Goal: Task Accomplishment & Management: Complete application form

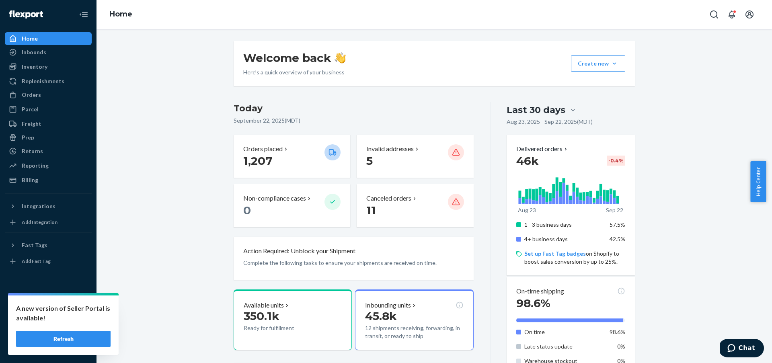
click at [93, 340] on button "Refresh" at bounding box center [63, 339] width 94 height 16
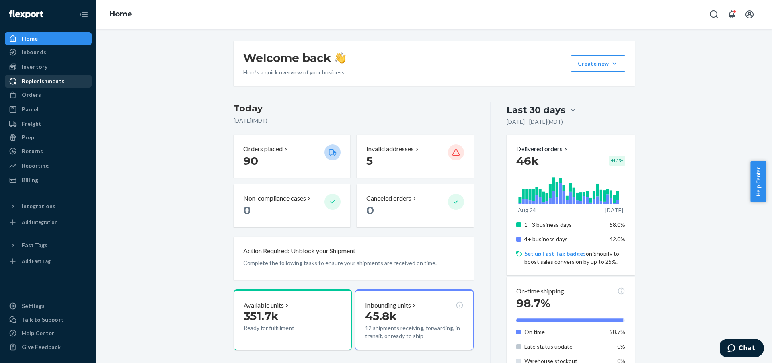
click at [74, 80] on div "Replenishments" at bounding box center [48, 81] width 85 height 11
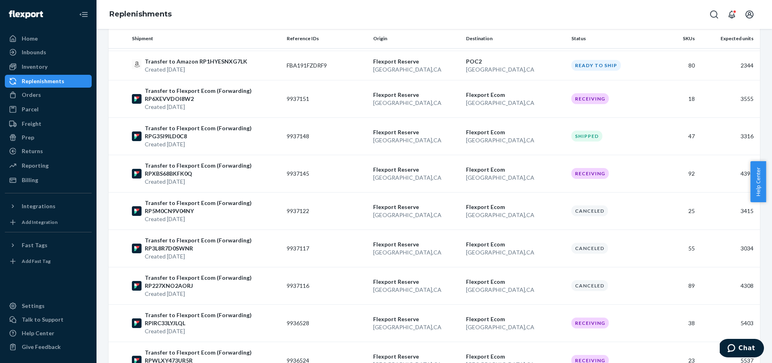
scroll to position [791, 0]
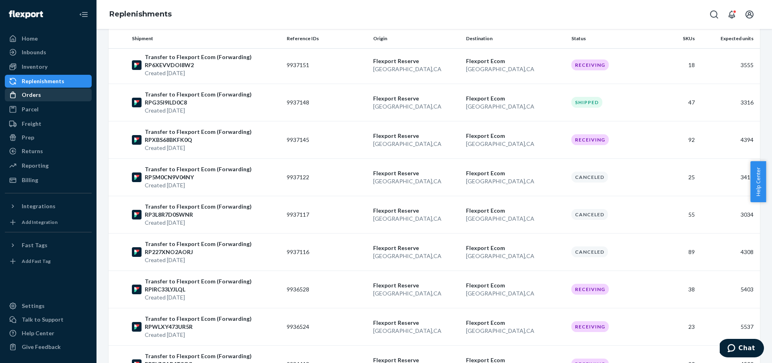
click at [43, 99] on div "Orders" at bounding box center [48, 94] width 85 height 11
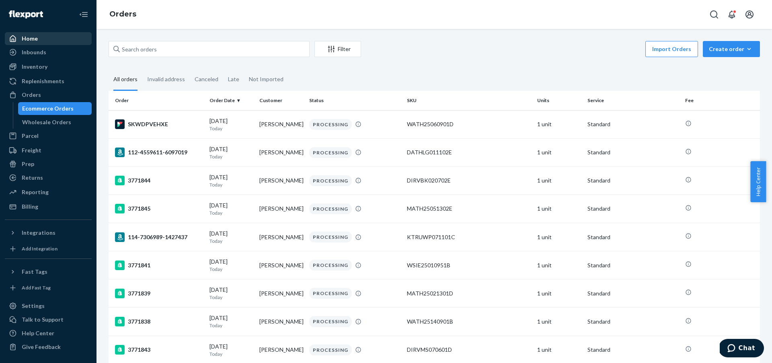
click at [65, 41] on div "Home" at bounding box center [48, 38] width 85 height 11
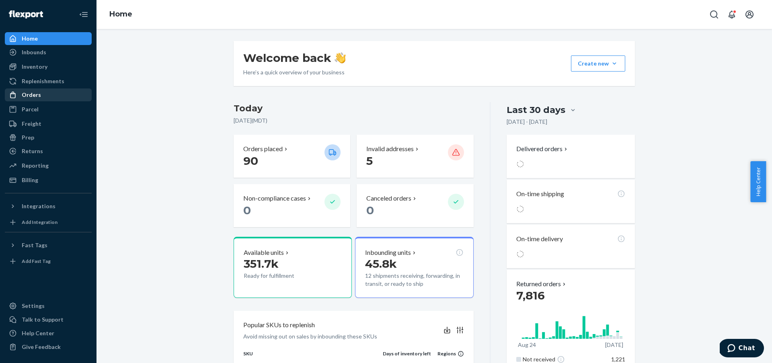
click at [75, 95] on div "Orders" at bounding box center [48, 94] width 85 height 11
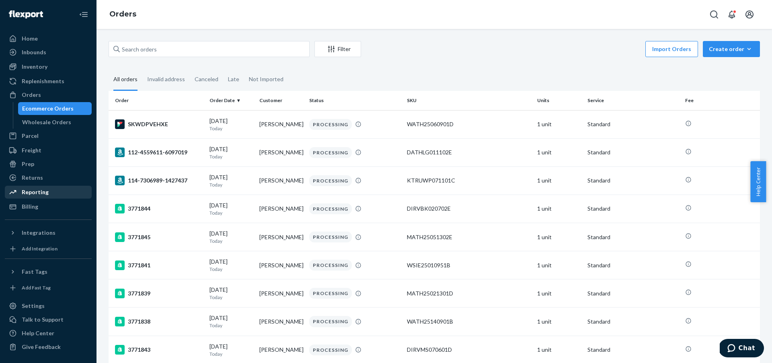
click at [61, 190] on div "Reporting" at bounding box center [48, 191] width 85 height 11
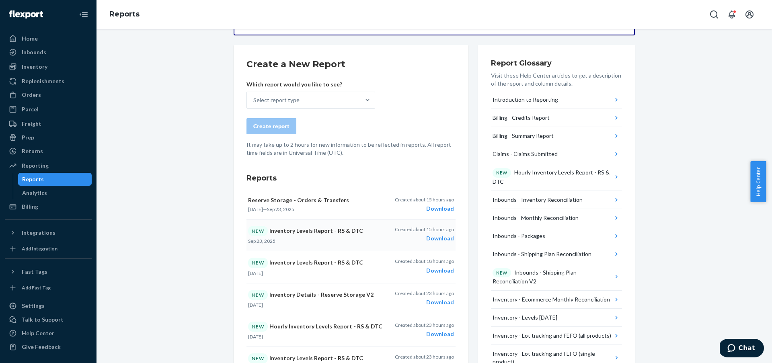
scroll to position [42, 0]
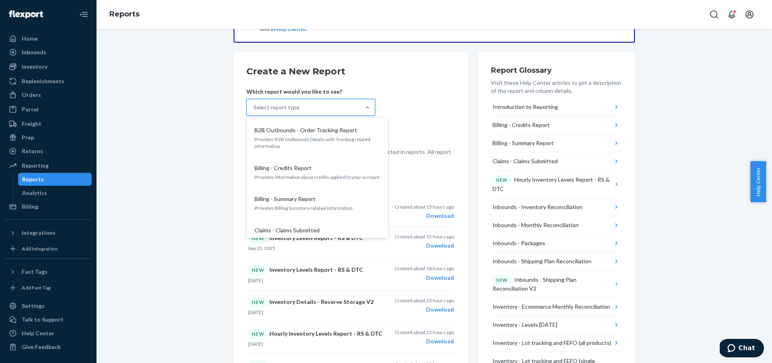
click at [339, 107] on div "Select report type" at bounding box center [303, 107] width 113 height 16
click at [254, 107] on input "option B2B Outbounds - Order Tracking Report focused, 1 of 33. 33 results avail…" at bounding box center [253, 107] width 1 height 8
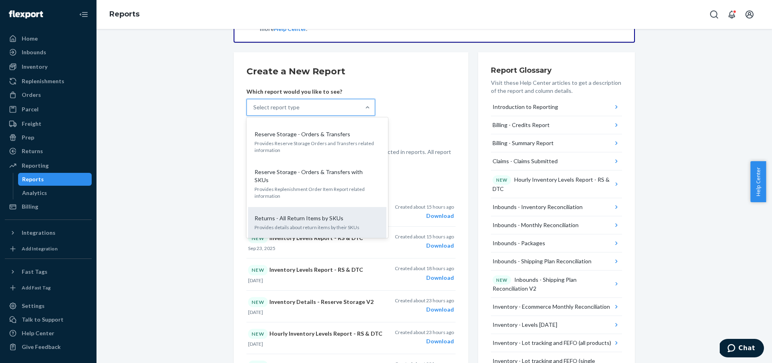
scroll to position [1117, 0]
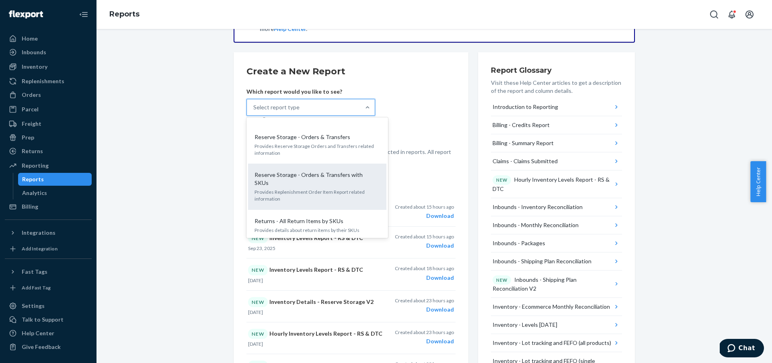
click at [346, 188] on p "Provides Replenishment Order Item Report related information" at bounding box center [316, 195] width 125 height 14
click at [254, 111] on input "option Reserve Storage - Orders & Transfers with SKUs focused, 31 of 33. 33 res…" at bounding box center [253, 107] width 1 height 8
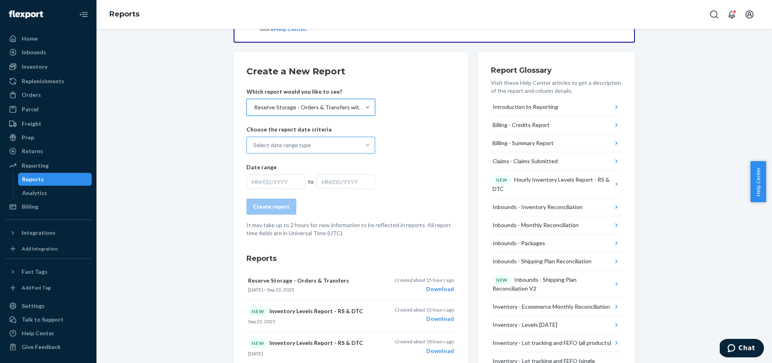
click at [360, 147] on div at bounding box center [367, 145] width 14 height 8
click at [254, 147] on input "Select date range type" at bounding box center [253, 145] width 1 height 8
click at [329, 176] on p "Orders created between the selected dates" at bounding box center [316, 177] width 125 height 7
click at [254, 149] on input "option Created At focused, 1 of 2. 2 results available. Use Up and Down to choo…" at bounding box center [253, 145] width 1 height 8
click at [289, 182] on div "MM/DD/YYYY" at bounding box center [275, 181] width 59 height 14
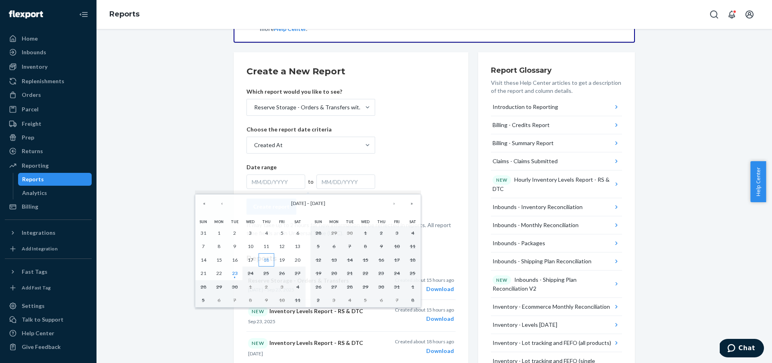
click at [268, 261] on abbr "18" at bounding box center [266, 260] width 6 height 6
click at [236, 276] on abbr "23" at bounding box center [235, 273] width 6 height 6
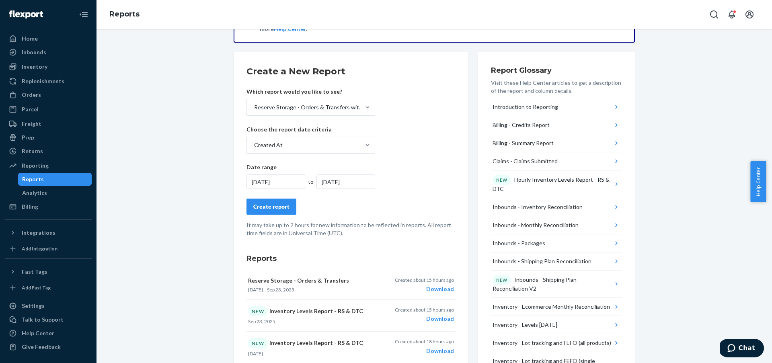
click at [281, 207] on div "Create report" at bounding box center [271, 207] width 36 height 8
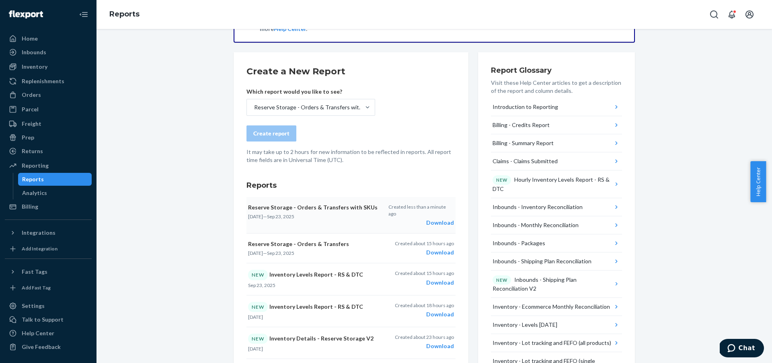
click at [446, 219] on div "Download" at bounding box center [420, 223] width 65 height 8
click at [54, 84] on div "Replenishments" at bounding box center [43, 81] width 43 height 8
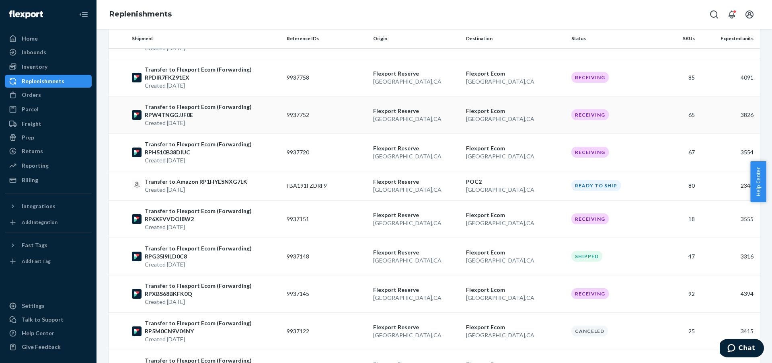
scroll to position [643, 0]
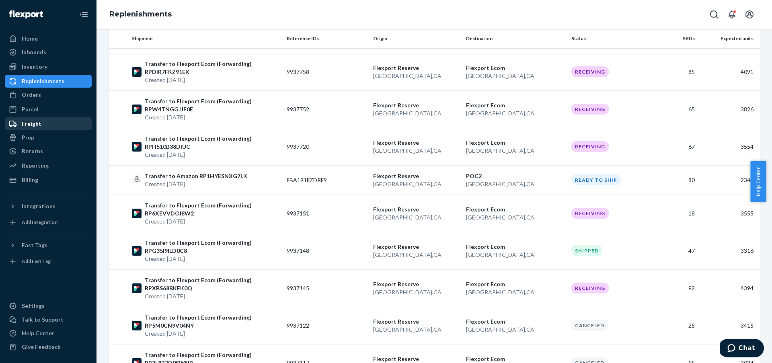
click at [69, 125] on div "Freight" at bounding box center [48, 123] width 85 height 11
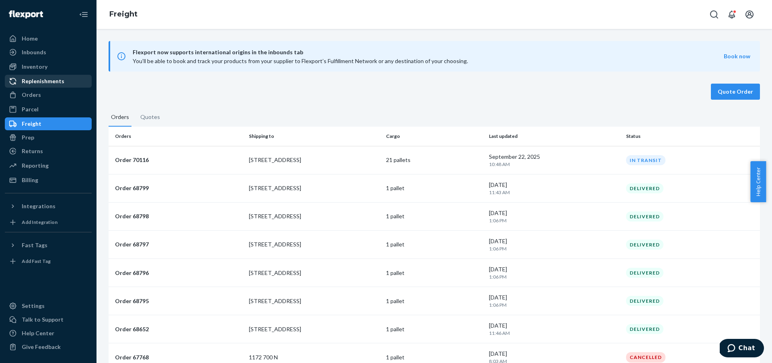
click at [64, 80] on div "Replenishments" at bounding box center [48, 81] width 85 height 11
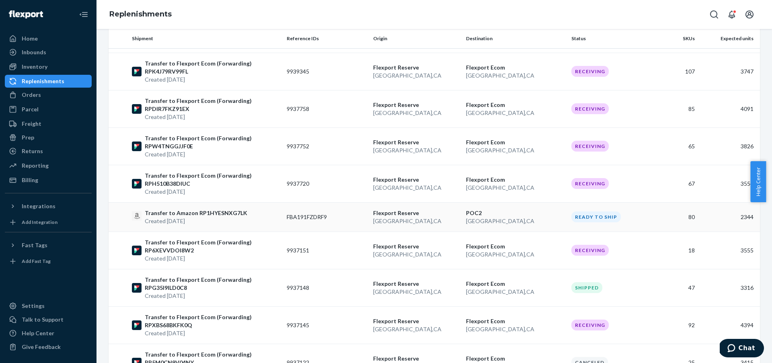
scroll to position [610, 0]
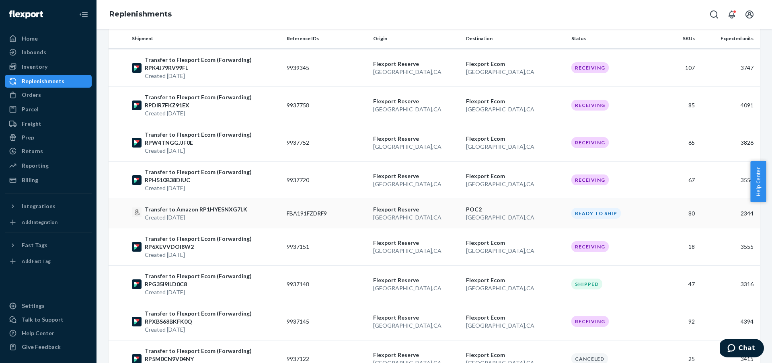
click at [287, 214] on td "FBA191FZDRF9" at bounding box center [326, 213] width 86 height 29
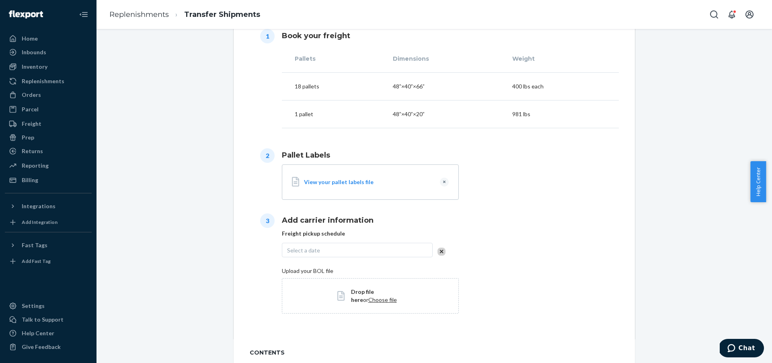
scroll to position [280, 0]
click at [443, 182] on button "Clear" at bounding box center [444, 181] width 9 height 9
click at [368, 187] on span "Choose file" at bounding box center [382, 185] width 29 height 7
click at [384, 249] on div "Select a date" at bounding box center [357, 249] width 151 height 14
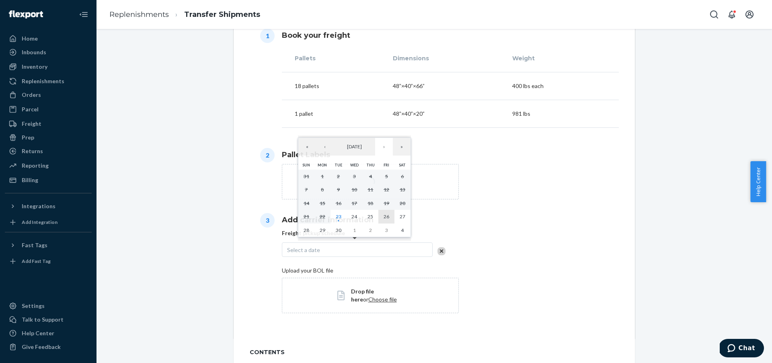
click at [385, 217] on abbr "26" at bounding box center [386, 216] width 6 height 6
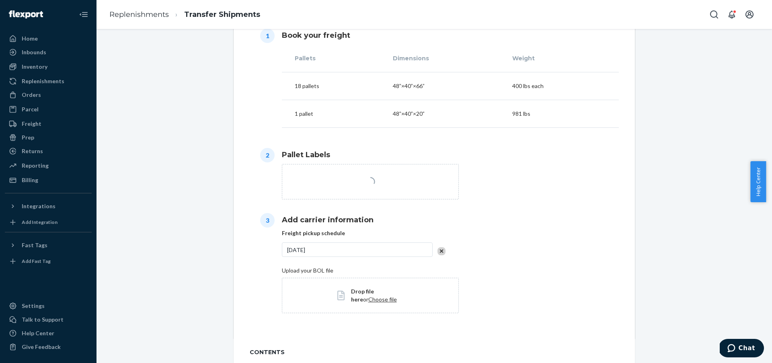
click at [375, 301] on span "Drop file here or Choose file" at bounding box center [377, 295] width 53 height 16
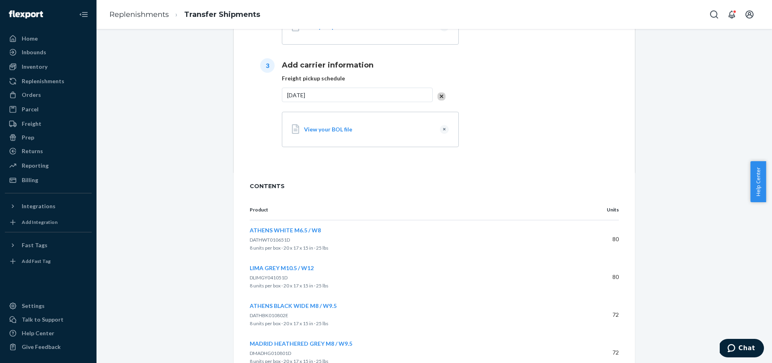
scroll to position [0, 0]
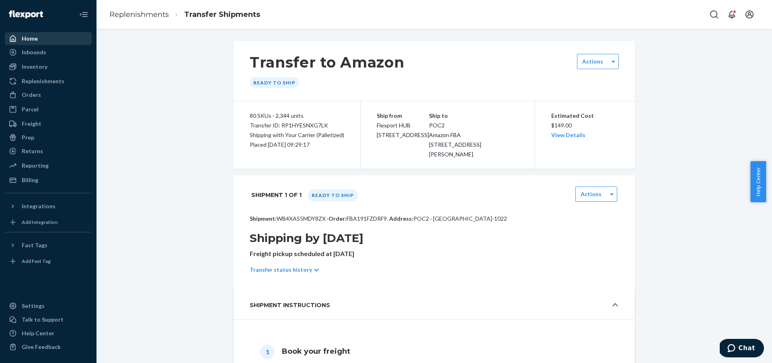
click at [63, 41] on div "Home" at bounding box center [48, 38] width 85 height 11
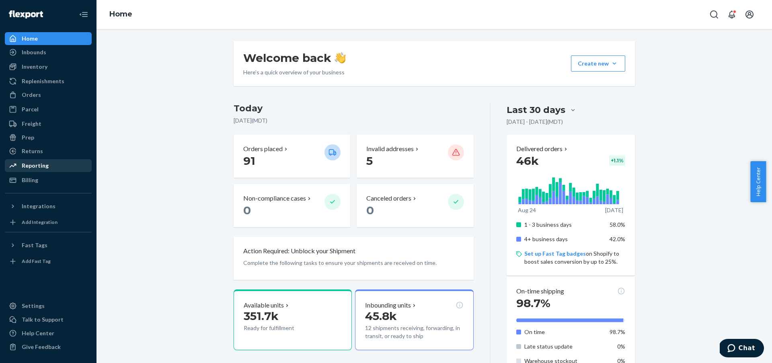
click at [73, 169] on div "Reporting" at bounding box center [48, 165] width 85 height 11
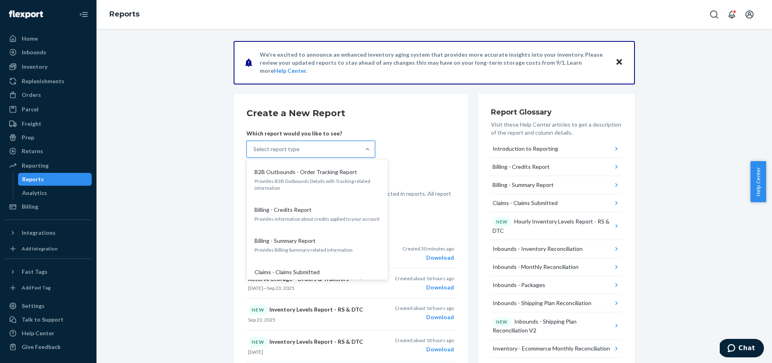
click at [351, 145] on div "Select report type" at bounding box center [303, 149] width 113 height 16
click at [254, 145] on input "option B2B Outbounds - Order Tracking Report focused, 1 of 33. 33 results avail…" at bounding box center [253, 149] width 1 height 8
click at [441, 152] on form "Create a New Report Which report would you like to see? option B2B Outbounds - …" at bounding box center [350, 156] width 209 height 99
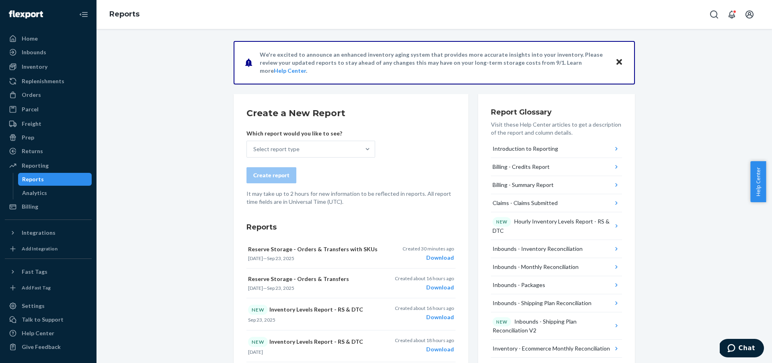
click at [370, 159] on form "Create a New Report Which report would you like to see? Select report type Crea…" at bounding box center [350, 156] width 209 height 99
click at [364, 153] on div at bounding box center [367, 149] width 14 height 16
click at [254, 153] on input "Select report type" at bounding box center [253, 149] width 1 height 8
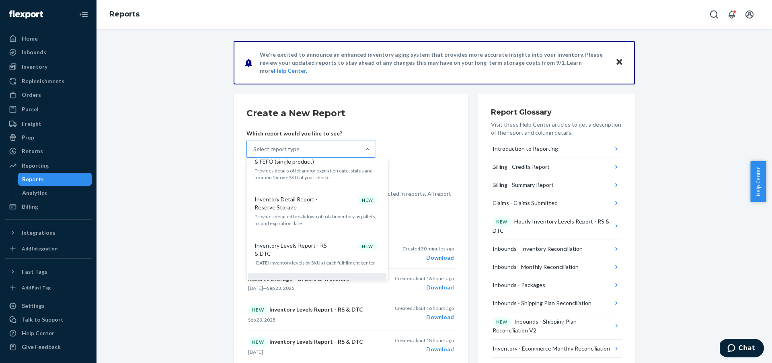
scroll to position [483, 0]
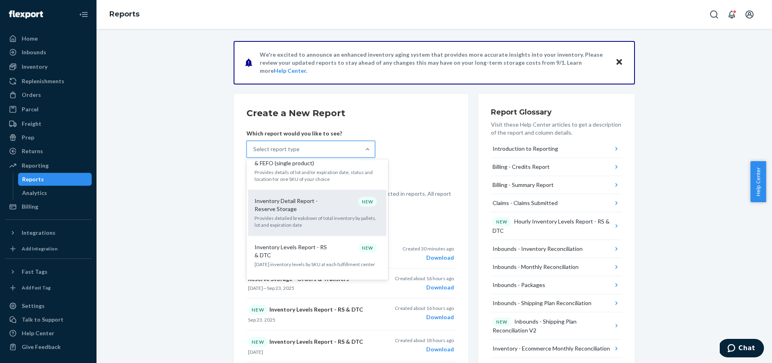
click at [303, 199] on div "Inventory Detail Report - Reserve Storage NEW Provides detailed breakdown of to…" at bounding box center [317, 212] width 129 height 39
click at [254, 153] on input "option Inventory Detail Report - Reserve Storage focused, 14 of 33. 33 results …" at bounding box center [253, 149] width 1 height 8
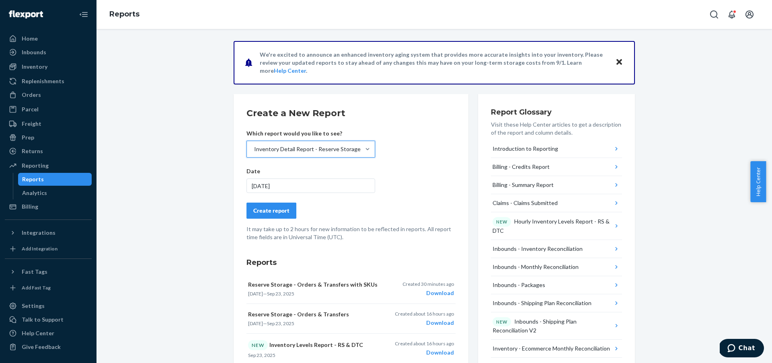
click at [279, 209] on div "Create report" at bounding box center [271, 211] width 36 height 8
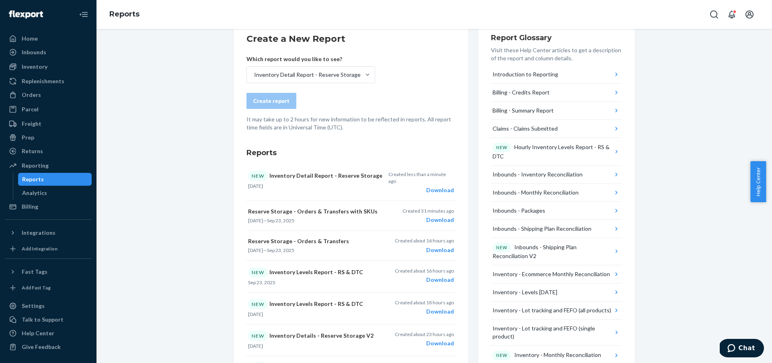
scroll to position [0, 0]
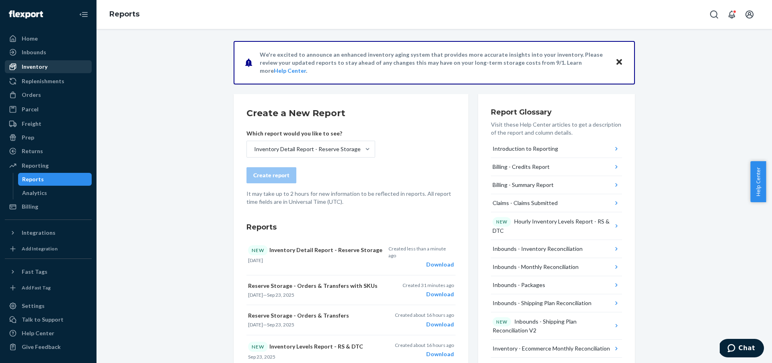
click at [40, 70] on div "Inventory" at bounding box center [35, 67] width 26 height 8
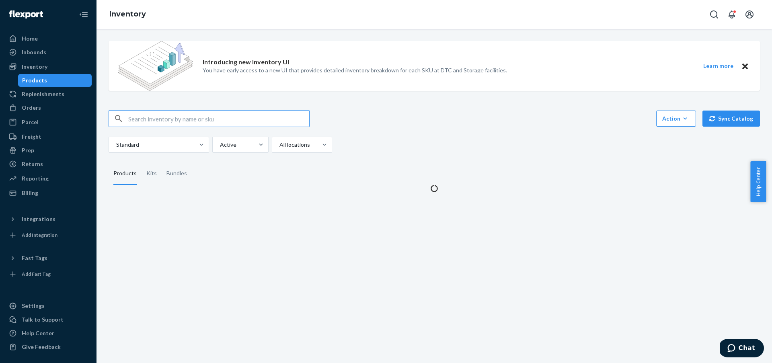
click at [257, 116] on input "text" at bounding box center [218, 119] width 181 height 16
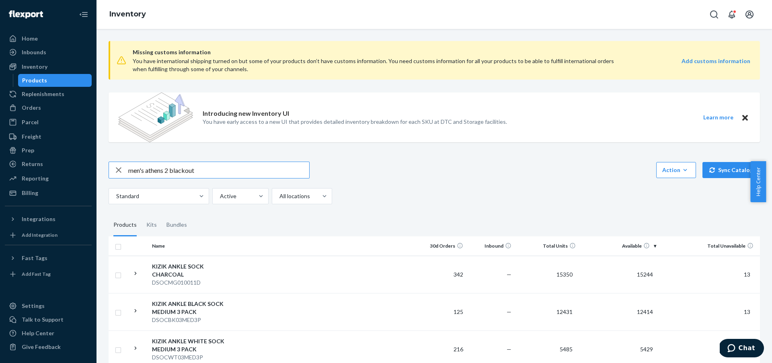
type input "men's athens 2 blackout"
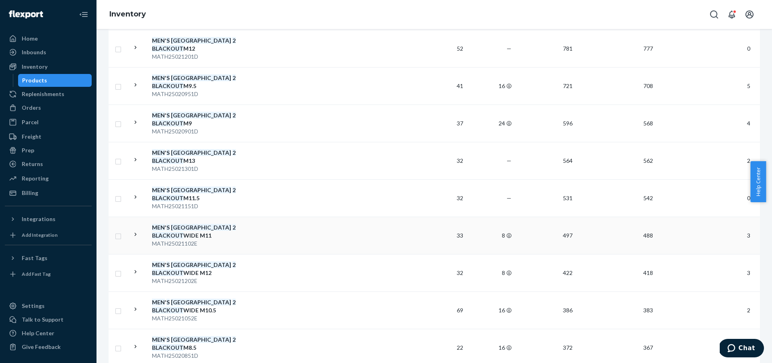
scroll to position [313, 0]
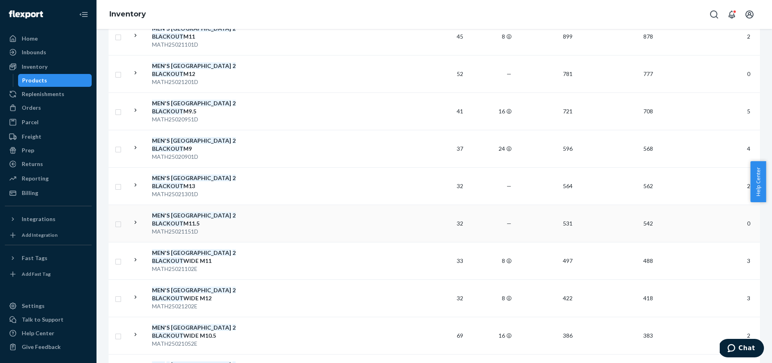
click at [290, 211] on td at bounding box center [328, 223] width 179 height 37
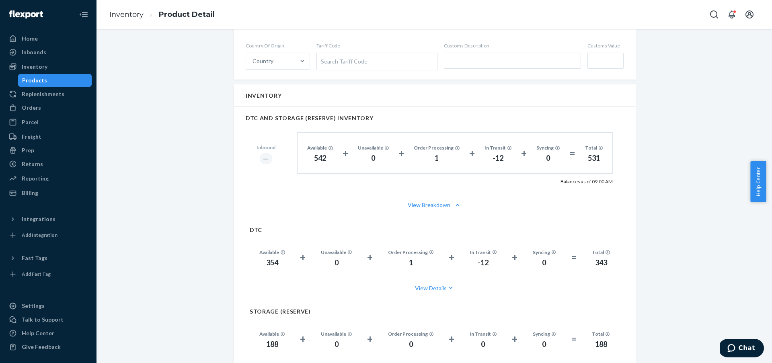
scroll to position [458, 0]
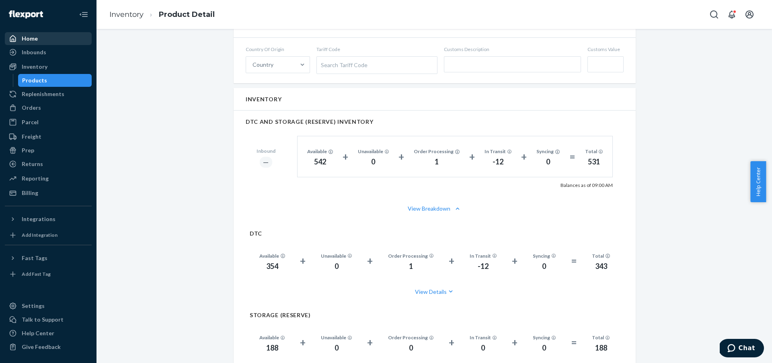
click at [57, 34] on div "Home" at bounding box center [48, 38] width 85 height 11
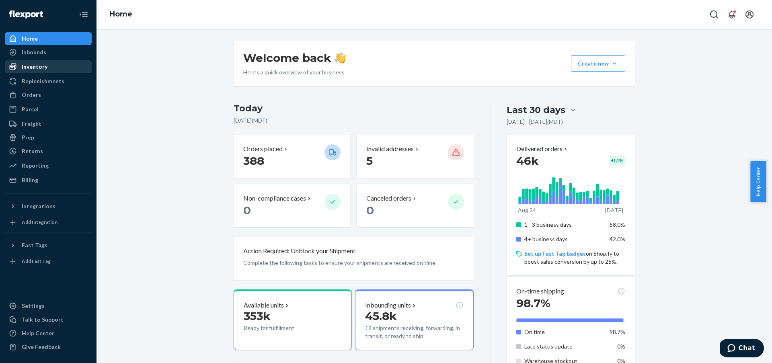
click at [70, 70] on div "Inventory" at bounding box center [48, 66] width 85 height 11
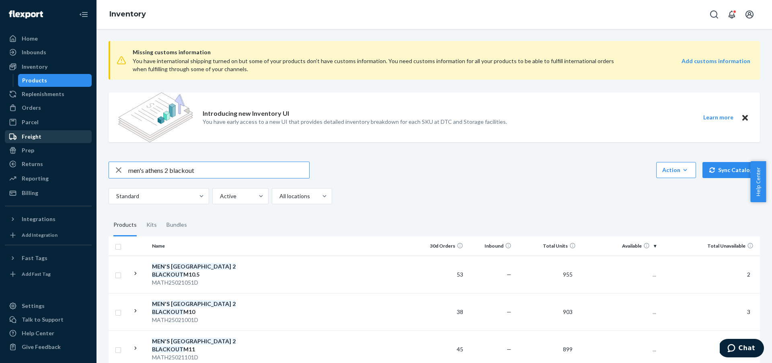
drag, startPoint x: 118, startPoint y: 154, endPoint x: 37, endPoint y: 142, distance: 81.7
click at [37, 142] on div "Home Inbounds Shipping Plans Problems Inventory Products Replenishments Orders …" at bounding box center [386, 181] width 772 height 363
type input "juno 2"
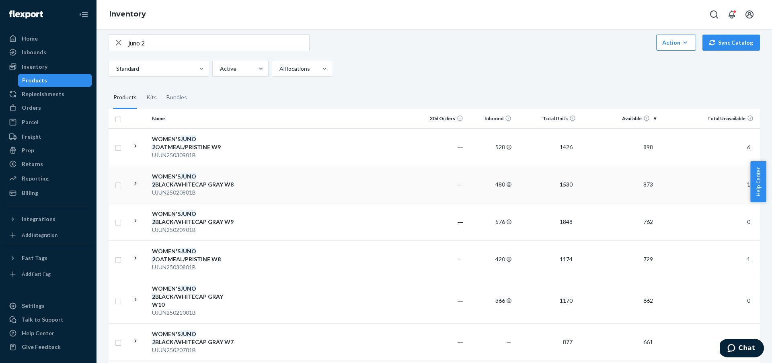
scroll to position [145, 0]
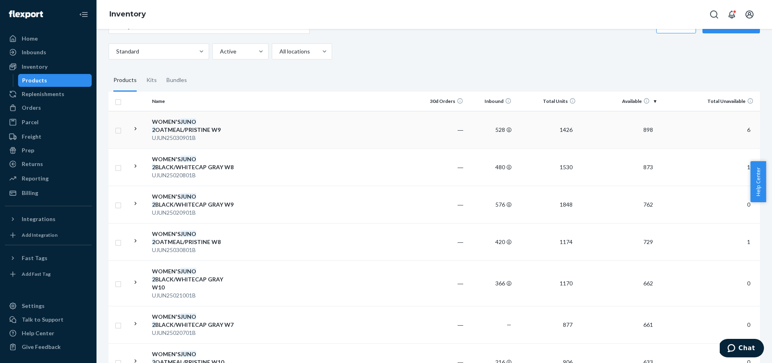
click at [408, 137] on td at bounding box center [328, 129] width 179 height 37
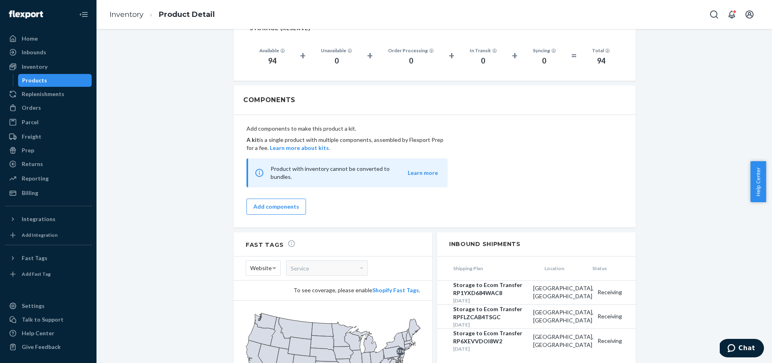
scroll to position [832, 0]
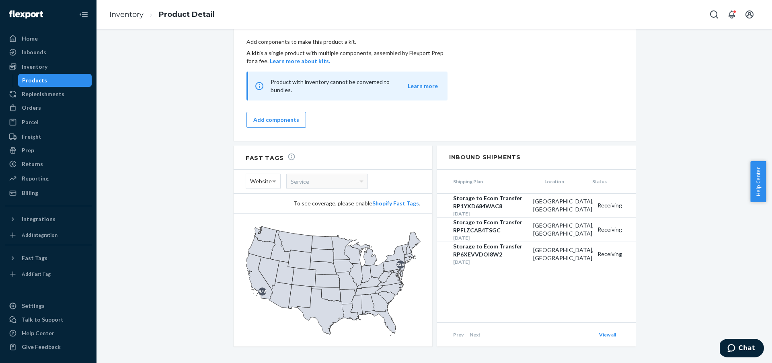
click at [396, 259] on icon at bounding box center [392, 265] width 19 height 12
click at [51, 194] on div "Billing" at bounding box center [48, 192] width 85 height 11
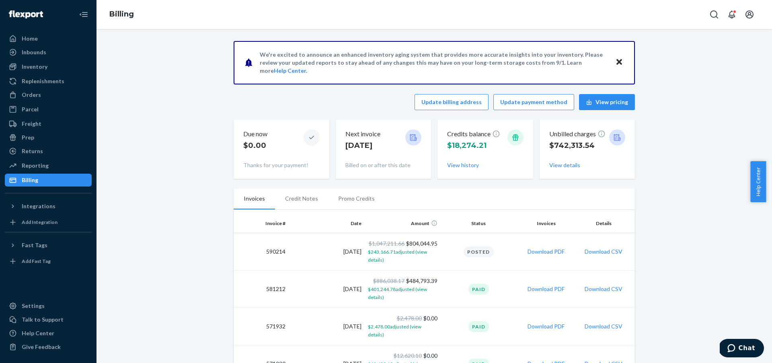
click at [303, 201] on li "Credit Notes" at bounding box center [301, 198] width 53 height 20
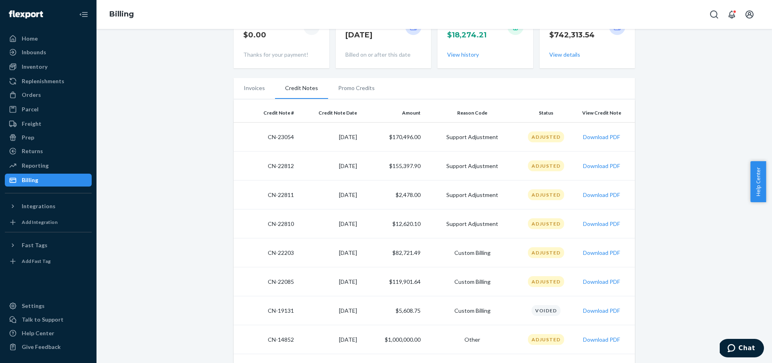
scroll to position [111, 0]
click at [600, 167] on button "Download PDF" at bounding box center [601, 166] width 37 height 8
click at [601, 222] on button "Download PDF" at bounding box center [601, 223] width 37 height 8
click at [592, 222] on button "Download PDF" at bounding box center [601, 223] width 37 height 8
click at [598, 196] on button "Download PDF" at bounding box center [601, 194] width 37 height 8
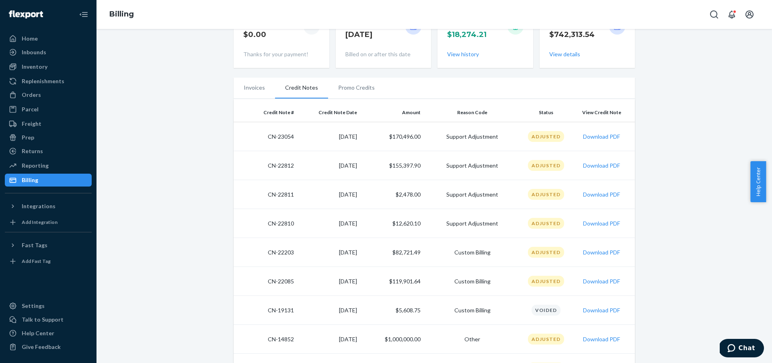
click at [252, 86] on li "Invoices" at bounding box center [253, 88] width 41 height 20
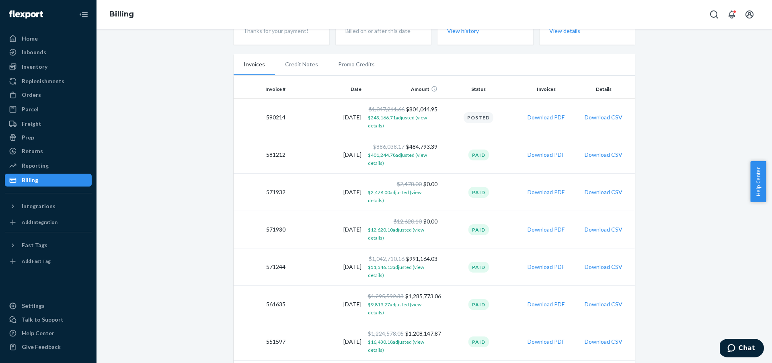
scroll to position [135, 0]
click at [297, 64] on li "Credit Notes" at bounding box center [301, 64] width 53 height 20
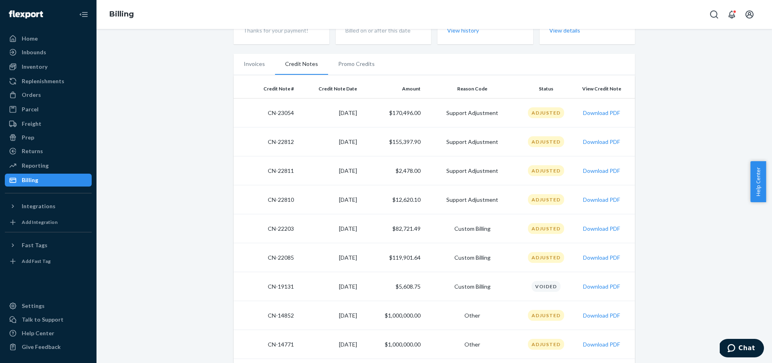
click at [485, 147] on td "Support Adjustment" at bounding box center [472, 141] width 97 height 29
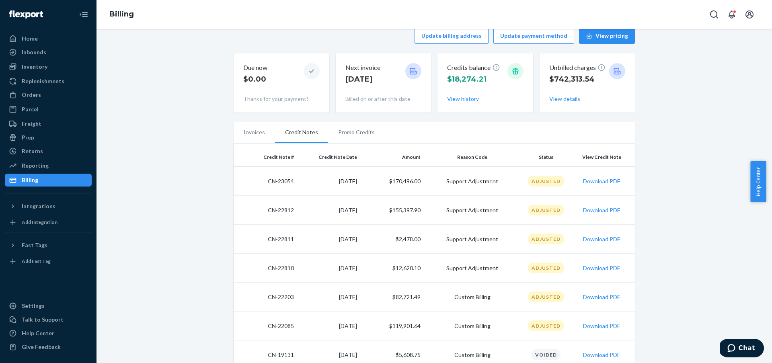
scroll to position [66, 0]
click at [442, 253] on td "Support Adjustment" at bounding box center [472, 239] width 97 height 29
click at [596, 271] on button "Download PDF" at bounding box center [601, 268] width 37 height 8
click at [249, 132] on li "Invoices" at bounding box center [253, 133] width 41 height 20
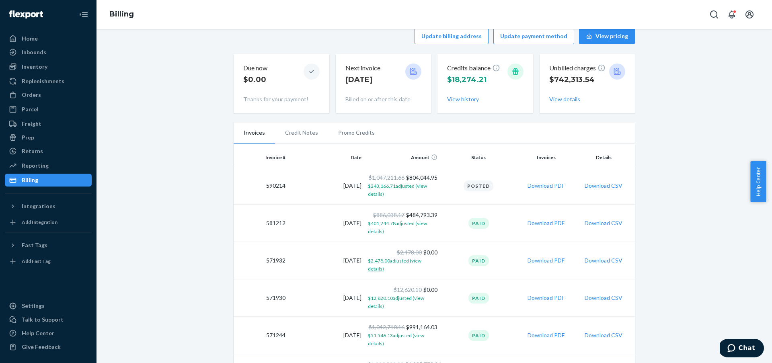
scroll to position [92, 0]
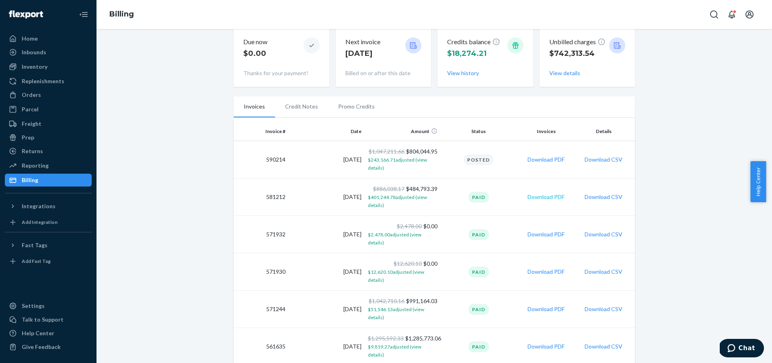
click at [547, 199] on button "Download PDF" at bounding box center [545, 197] width 37 height 8
click at [553, 161] on button "Download PDF" at bounding box center [545, 160] width 37 height 8
click at [604, 162] on button "Download CSV" at bounding box center [603, 160] width 38 height 8
click at [53, 164] on div "Reporting" at bounding box center [48, 165] width 85 height 11
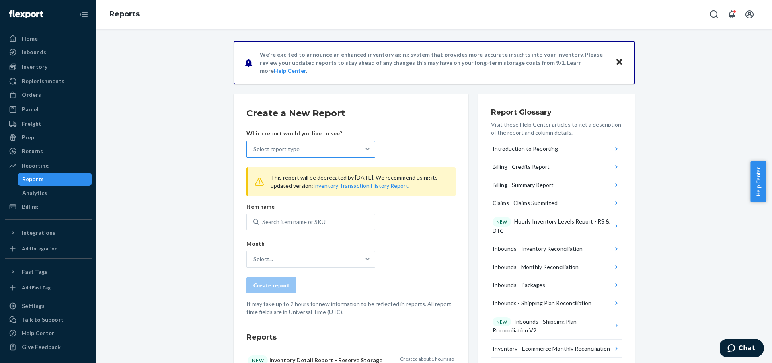
click at [351, 153] on div "Select report type" at bounding box center [303, 149] width 113 height 16
click at [254, 153] on input "Select report type" at bounding box center [253, 149] width 1 height 8
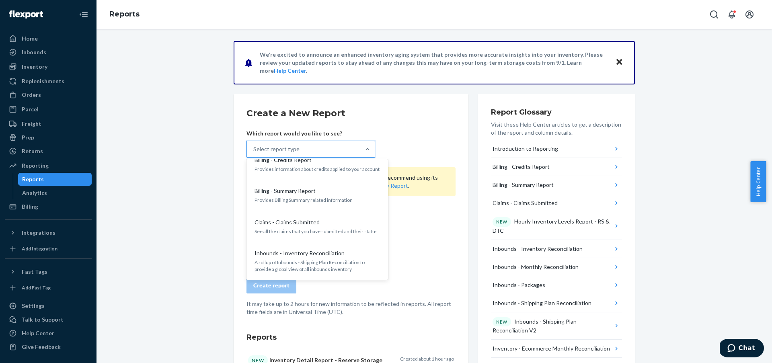
scroll to position [22, 0]
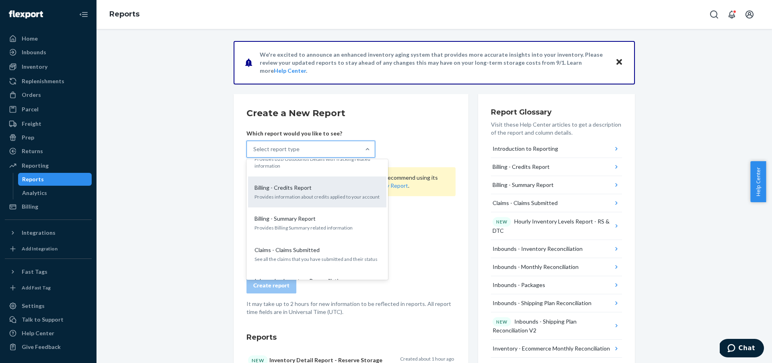
click at [325, 201] on div "Billing - Credits Report Provides information about credits applied to your acc…" at bounding box center [317, 192] width 129 height 25
click at [254, 153] on input "option Billing - Credits Report focused, 2 of 33. 33 results available. Use Up …" at bounding box center [253, 149] width 1 height 8
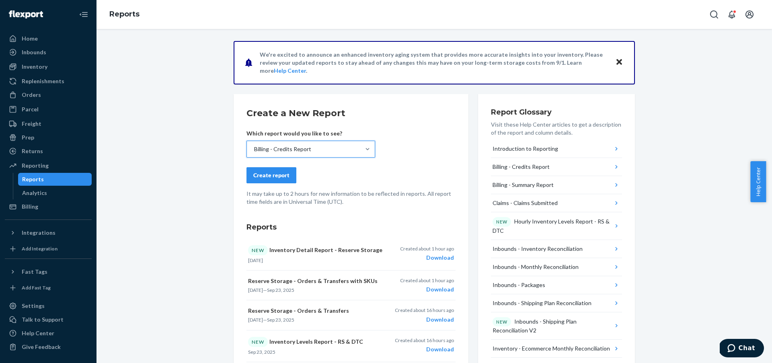
click at [272, 180] on button "Create report" at bounding box center [271, 175] width 50 height 16
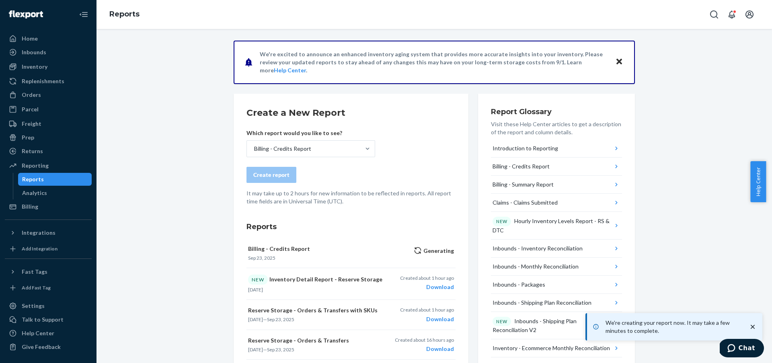
scroll to position [0, 0]
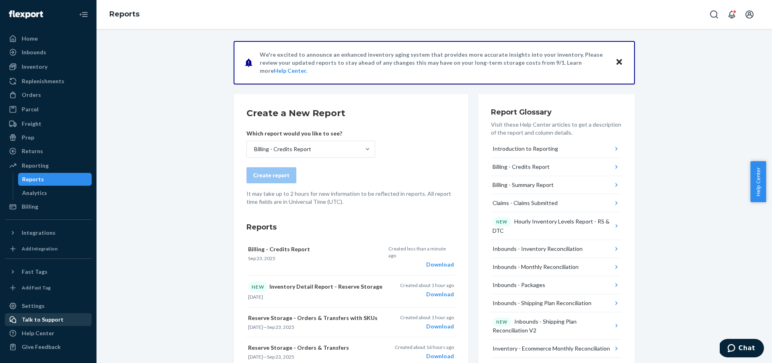
click at [55, 321] on div "Talk to Support" at bounding box center [43, 319] width 42 height 8
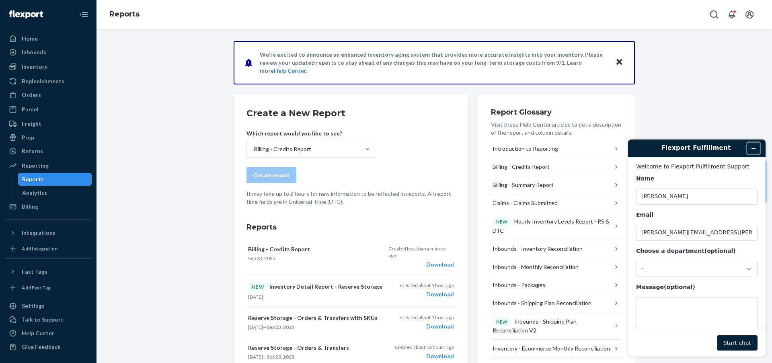
click at [757, 150] on button "Minimize widget" at bounding box center [753, 148] width 13 height 11
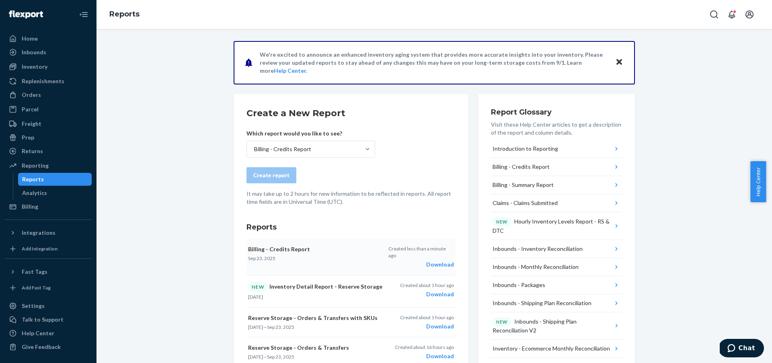
click at [445, 260] on div "Download" at bounding box center [420, 264] width 65 height 8
click at [77, 81] on div "Replenishments" at bounding box center [48, 81] width 85 height 11
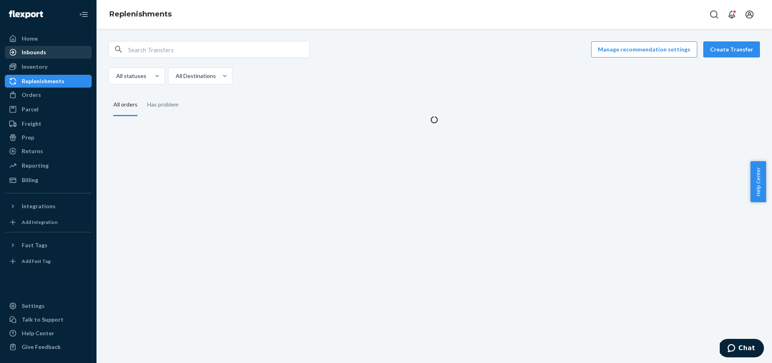
click at [66, 57] on div "Inbounds" at bounding box center [48, 52] width 85 height 11
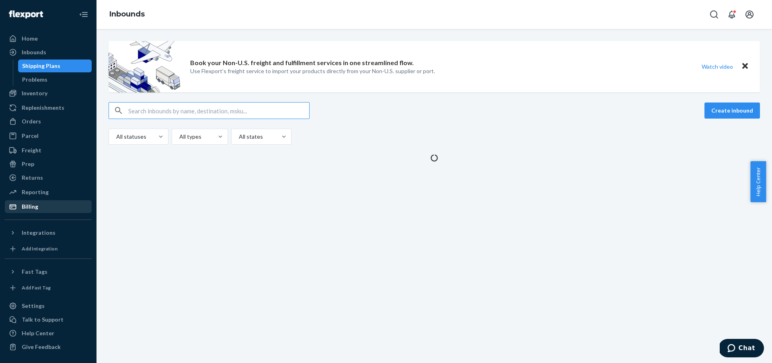
click at [66, 207] on div "Billing" at bounding box center [48, 206] width 85 height 11
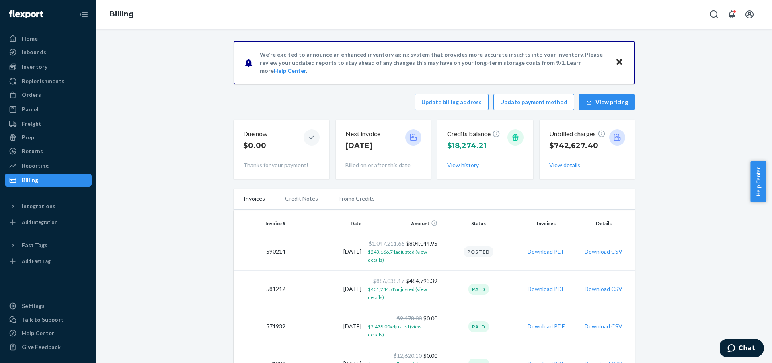
click at [301, 195] on li "Credit Notes" at bounding box center [301, 198] width 53 height 20
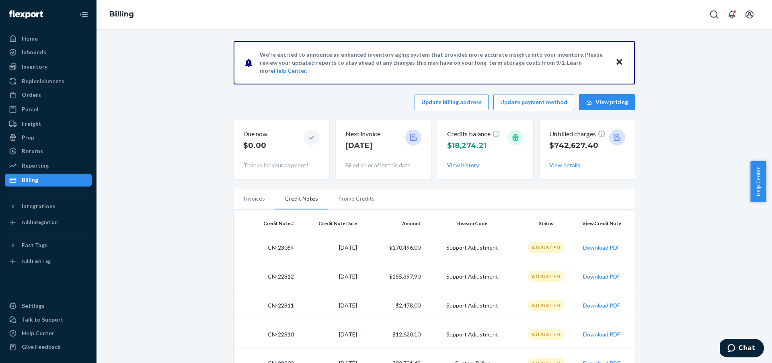
click at [292, 278] on td "CN-22812" at bounding box center [264, 276] width 63 height 29
click at [289, 277] on td "CN-22812" at bounding box center [264, 276] width 63 height 29
click at [264, 277] on td "CN-22812" at bounding box center [264, 276] width 63 height 29
click at [291, 275] on td "CN-22812" at bounding box center [264, 276] width 63 height 29
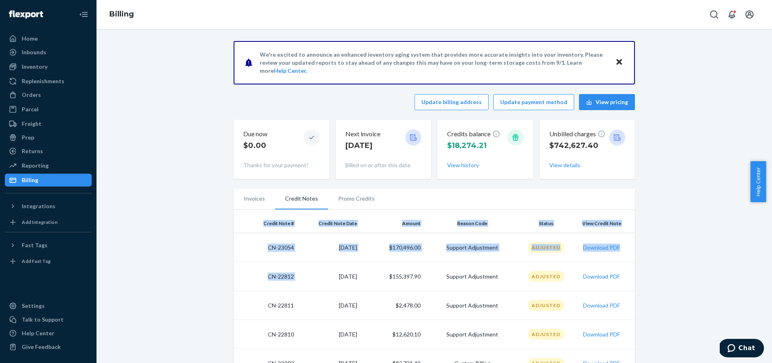
drag, startPoint x: 293, startPoint y: 277, endPoint x: 226, endPoint y: 276, distance: 67.1
click at [247, 279] on td "CN-22812" at bounding box center [264, 276] width 63 height 29
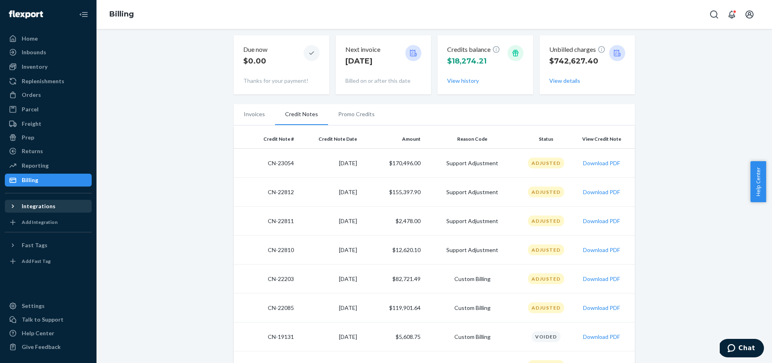
scroll to position [85, 0]
drag, startPoint x: 305, startPoint y: 192, endPoint x: 298, endPoint y: 193, distance: 7.0
click at [305, 192] on td "8/26/2025" at bounding box center [328, 191] width 63 height 29
click at [276, 192] on td "CN-22812" at bounding box center [264, 191] width 63 height 29
click at [603, 191] on button "Download PDF" at bounding box center [601, 192] width 37 height 8
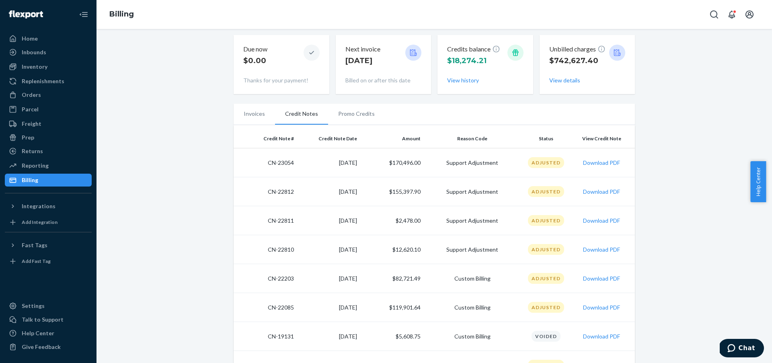
click at [691, 121] on div "We're excited to announce an enhanced inventory aging system that provides more…" at bounding box center [433, 332] width 663 height 753
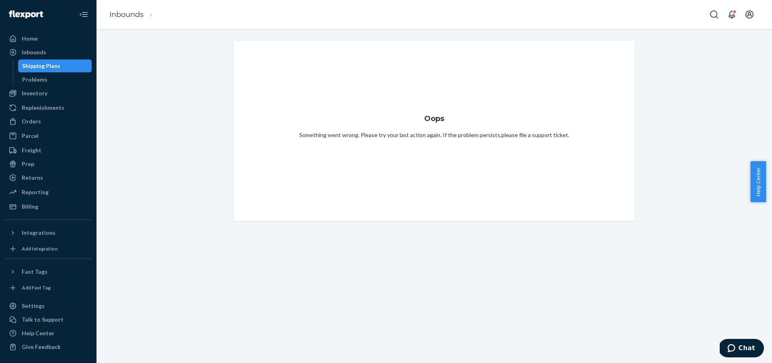
click at [64, 64] on div "Shipping Plans" at bounding box center [55, 65] width 72 height 11
click at [59, 68] on div "Shipping Plans" at bounding box center [55, 65] width 72 height 11
click at [42, 51] on div "Inbounds" at bounding box center [34, 52] width 25 height 8
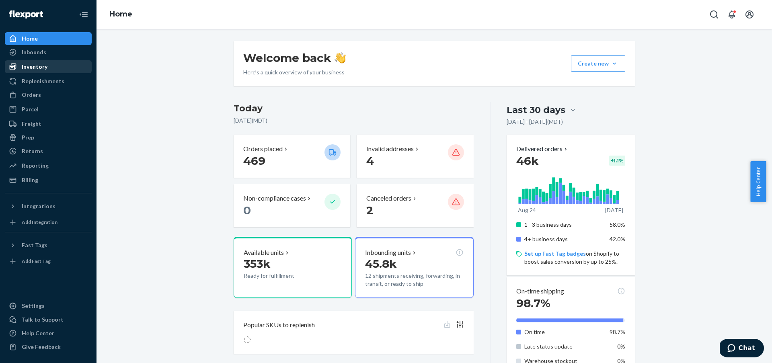
click at [69, 64] on div "Inventory" at bounding box center [48, 66] width 85 height 11
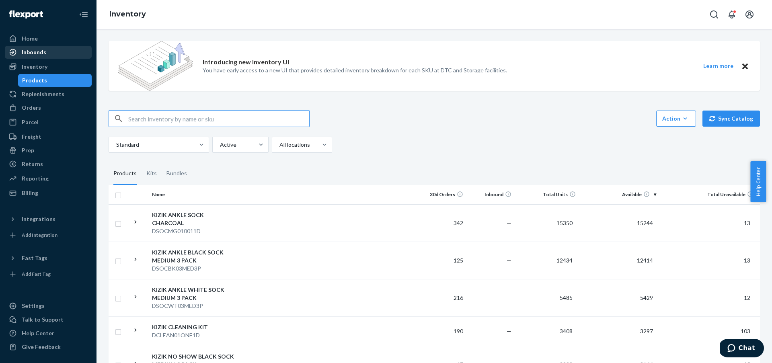
click at [59, 52] on div "Inbounds" at bounding box center [48, 52] width 85 height 11
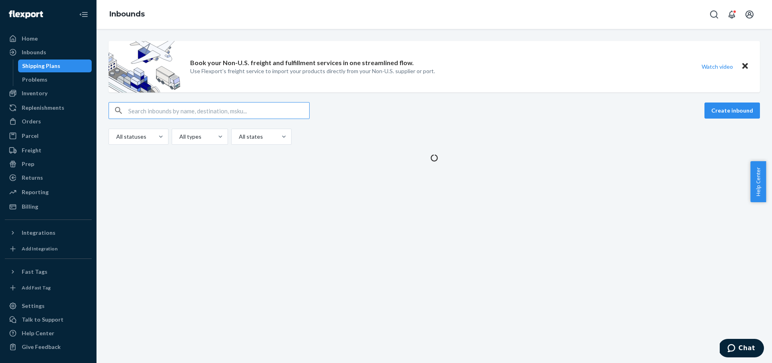
type input "ONEU1884263"
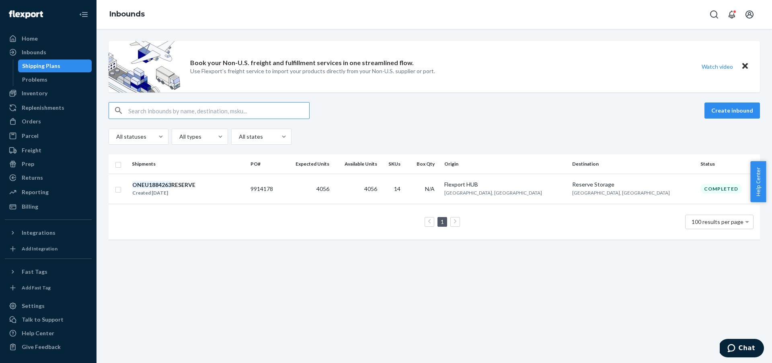
click at [224, 113] on input "text" at bounding box center [218, 110] width 181 height 16
type input "ONEU1884263"
click at [244, 185] on div "ONEU1884263 RESERVE Created [DATE]" at bounding box center [188, 188] width 112 height 17
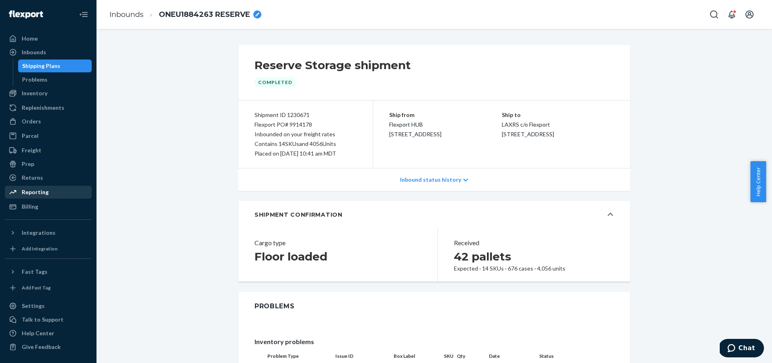
click at [73, 193] on div "Reporting" at bounding box center [48, 191] width 85 height 11
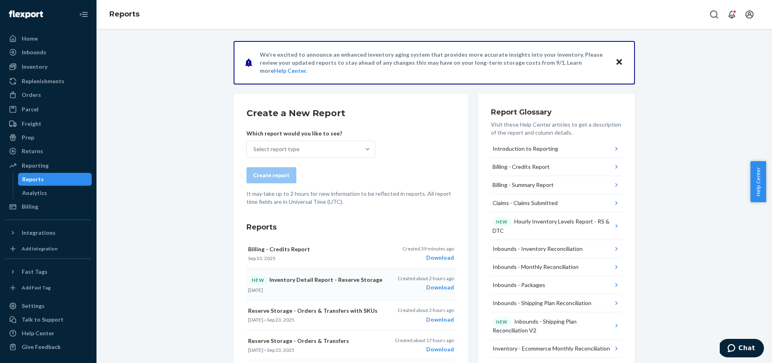
click at [446, 287] on div "Download" at bounding box center [425, 287] width 56 height 8
click at [68, 85] on div "Replenishments" at bounding box center [48, 81] width 85 height 11
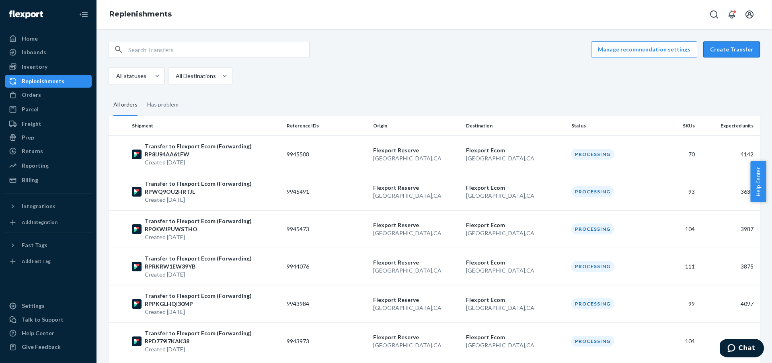
click at [726, 52] on button "Create Transfer" at bounding box center [731, 49] width 57 height 16
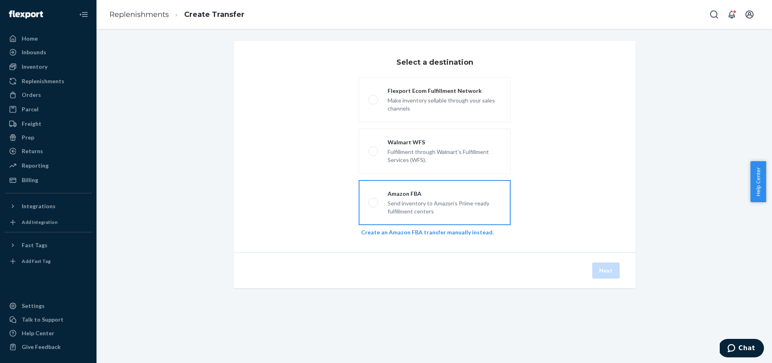
click at [442, 202] on div "Send inventory to Amazon's Prime-ready fulfillment centers" at bounding box center [443, 207] width 113 height 18
click at [373, 202] on input "Amazon FBA Send inventory to Amazon's Prime-ready fulfillment centers" at bounding box center [370, 202] width 5 height 5
radio input "true"
click at [473, 233] on link "Create an Amazon FBA transfer manually instead" at bounding box center [426, 232] width 131 height 7
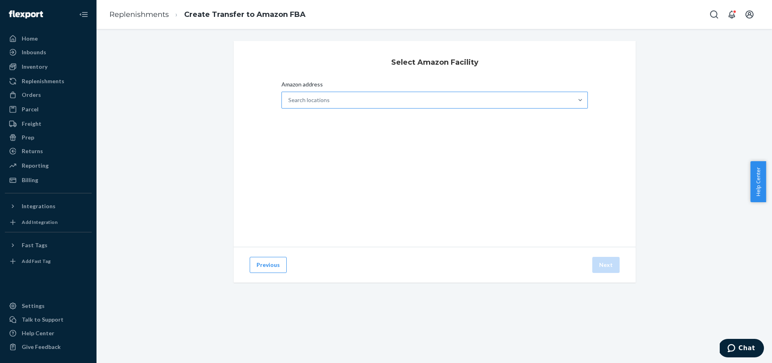
drag, startPoint x: 494, startPoint y: 100, endPoint x: 490, endPoint y: 102, distance: 4.5
click at [494, 100] on div "Search locations" at bounding box center [427, 100] width 291 height 16
click at [289, 100] on input "Amazon address Search locations" at bounding box center [288, 100] width 1 height 8
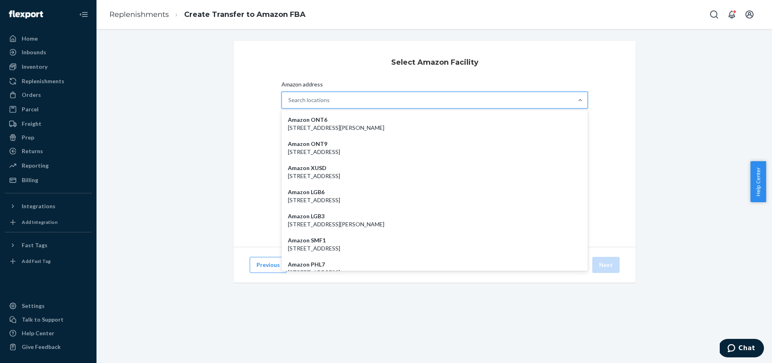
click at [432, 124] on p "[STREET_ADDRESS][PERSON_NAME]" at bounding box center [434, 128] width 293 height 8
click at [289, 104] on input "Amazon address option Amazon ONT6 - [STREET_ADDRESS][PERSON_NAME] focused, 1 of…" at bounding box center [288, 100] width 1 height 8
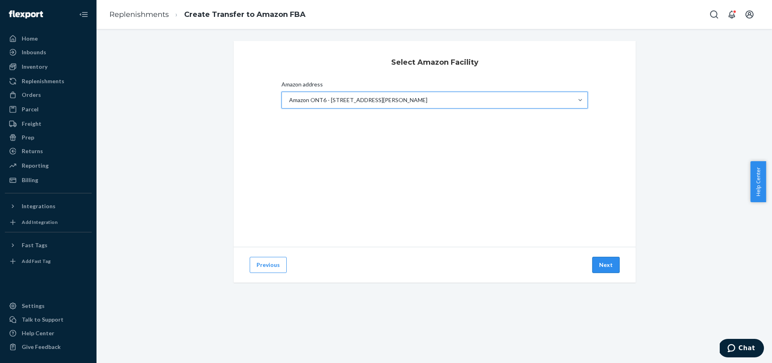
click at [609, 264] on button "Next" at bounding box center [605, 265] width 27 height 16
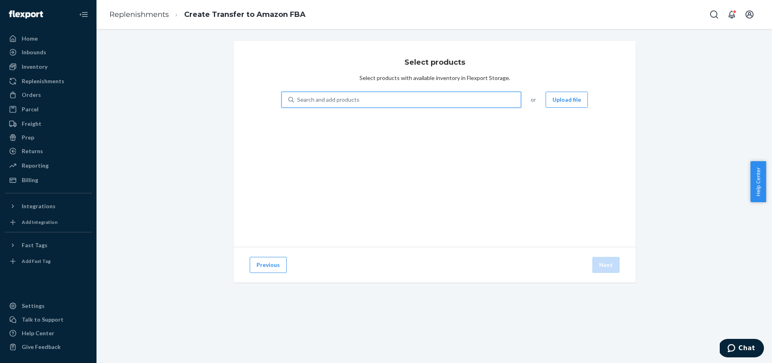
click at [438, 98] on div "Search and add products" at bounding box center [407, 99] width 227 height 14
click at [298, 98] on input "0 results available. Use Up and Down to choose options, press Enter to select t…" at bounding box center [297, 100] width 1 height 8
paste input "MEN'S ATHENS 2 BLACKOUT M7"
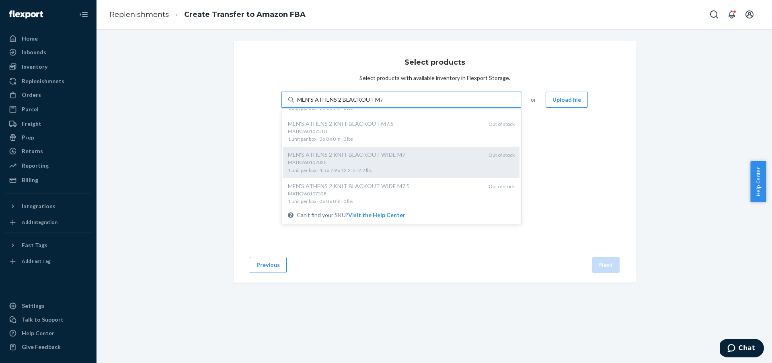
scroll to position [295, 0]
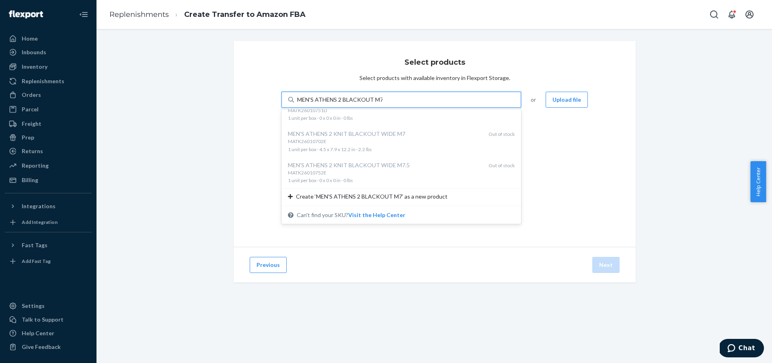
type input "MEN'S ATHENS 2 BLACKOUT M7"
click at [546, 147] on div "Select products Select products with available inventory in Flexport Storage. o…" at bounding box center [434, 144] width 402 height 206
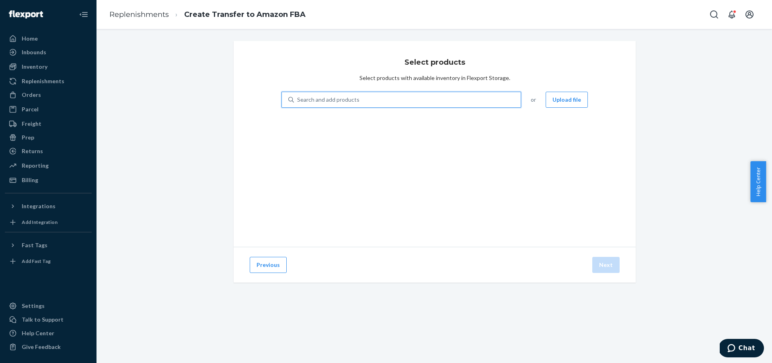
click at [403, 97] on div "Search and add products" at bounding box center [407, 99] width 227 height 14
click at [298, 97] on input "0 results available. Use Up and Down to choose options, press Enter to select t…" at bounding box center [297, 100] width 1 height 8
paste input "SIERRA LATTE W6"
type input "SIERRA LATTE W6"
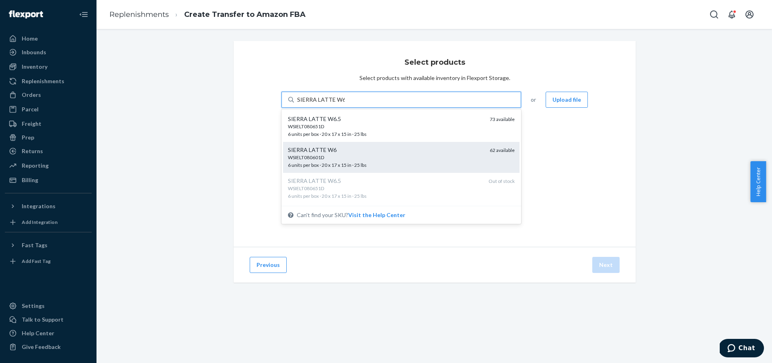
click at [414, 153] on div "SIERRA LATTE W6" at bounding box center [385, 150] width 195 height 8
click at [344, 104] on input "SIERRA LATTE W6" at bounding box center [320, 100] width 47 height 8
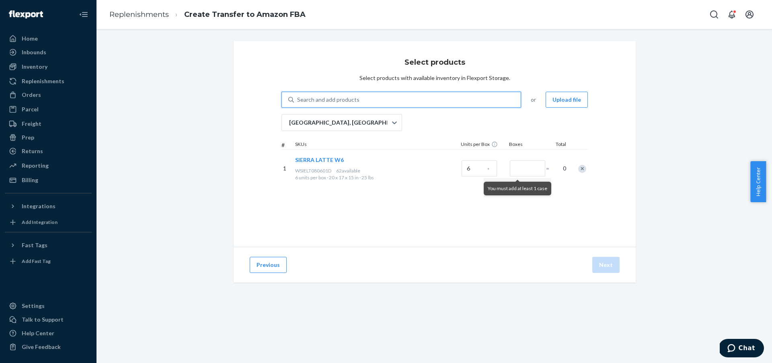
click at [472, 104] on div "Search and add products" at bounding box center [407, 99] width 227 height 14
click at [298, 104] on input "0 results available. Use Up and Down to choose options, press Enter to select t…" at bounding box center [297, 100] width 1 height 8
paste input "SIERRA LATTE W6"
type input "SIERRA LATTE W6"
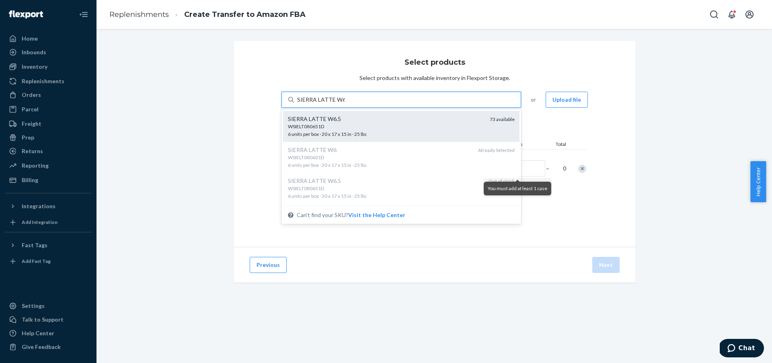
click at [461, 131] on div "WSIELT080651D 6 units per box · 20 x 17 x 15 in · 25 lbs" at bounding box center [385, 130] width 195 height 15
click at [344, 104] on input "SIERRA LATTE W6" at bounding box center [320, 100] width 47 height 8
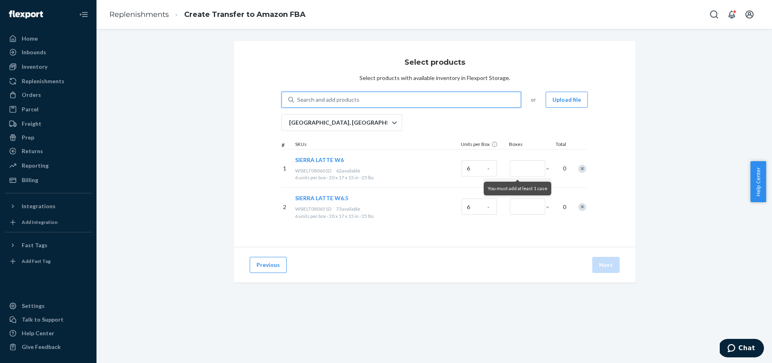
click at [443, 103] on div "Search and add products" at bounding box center [407, 99] width 227 height 14
click at [298, 103] on input "0 results available. Select is focused ,type to refine list, press Down to open…" at bounding box center [297, 100] width 1 height 8
paste input "SIERRA LATTE W7"
type input "SIERRA LATTE W7"
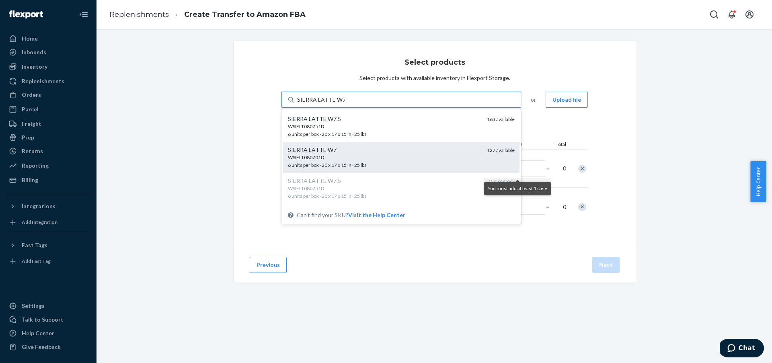
click at [442, 153] on div "SIERRA LATTE W7" at bounding box center [384, 150] width 192 height 8
click at [344, 104] on input "SIERRA LATTE W7" at bounding box center [320, 100] width 47 height 8
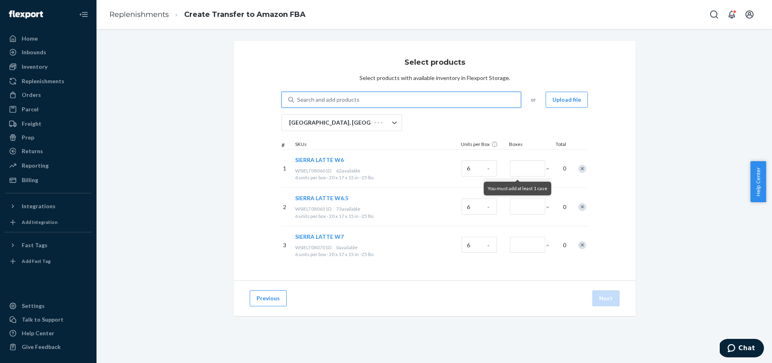
paste input "SIERRA LATTE W7"
type input "SIERRA LATTE W7"
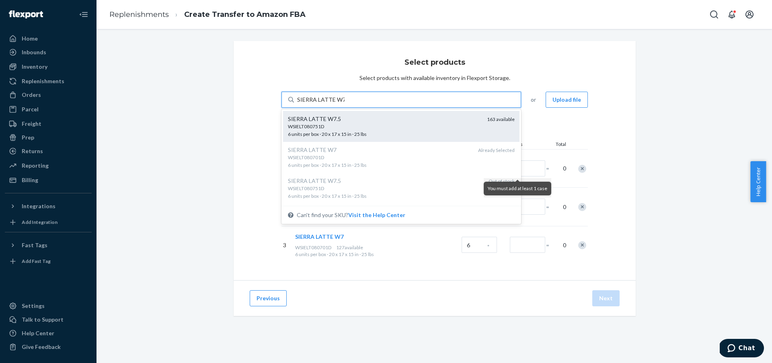
click at [422, 121] on div "SIERRA LATTE W7.5" at bounding box center [384, 119] width 192 height 8
click at [344, 104] on input "SIERRA LATTE W7" at bounding box center [320, 100] width 47 height 8
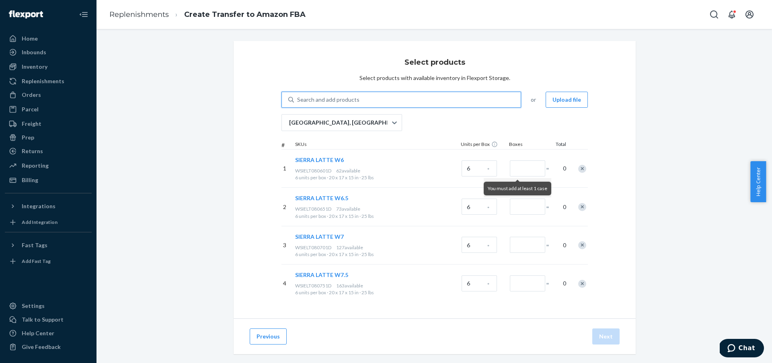
paste input "SIERRA LATTE W8"
type input "SIERRA LATTE W8"
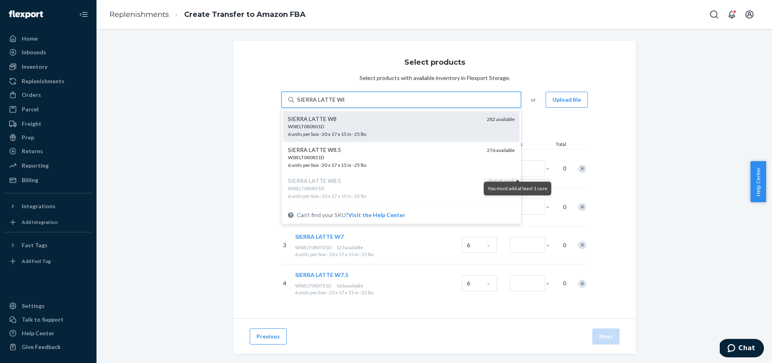
click at [387, 123] on div "SIERRA LATTE W8" at bounding box center [384, 119] width 192 height 8
click at [344, 104] on input "SIERRA LATTE W8" at bounding box center [320, 100] width 47 height 8
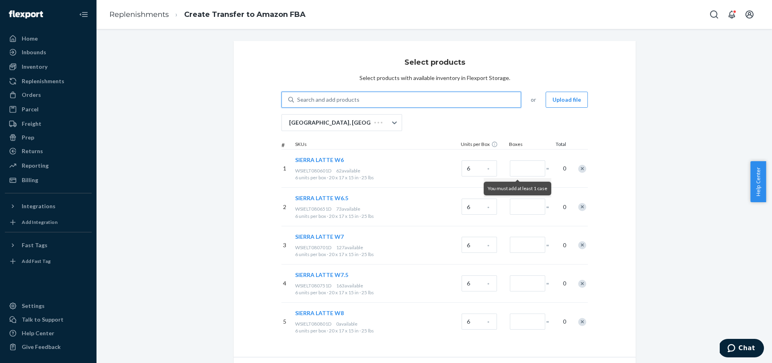
paste input "SIERRA LATTE W8"
type input "SIERRA LATTE W8"
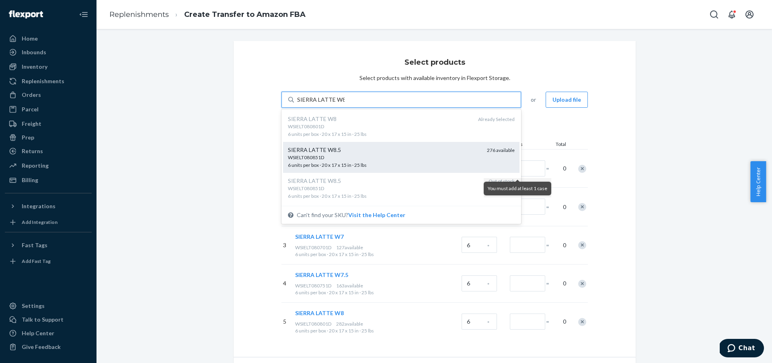
click at [373, 159] on div "WSIELT080851D" at bounding box center [384, 157] width 192 height 7
click at [344, 104] on input "SIERRA LATTE W8" at bounding box center [320, 100] width 47 height 8
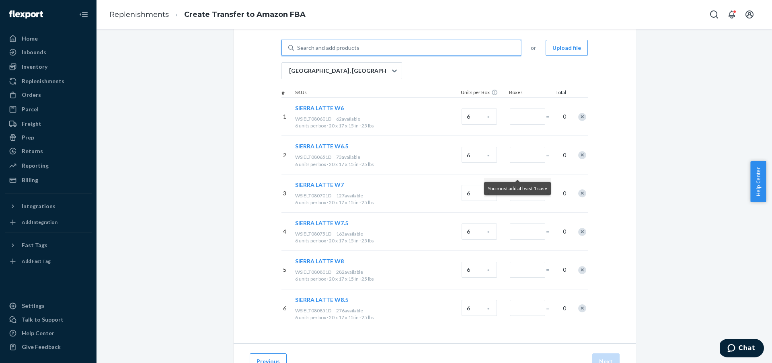
scroll to position [53, 0]
click at [377, 47] on div "Search and add products" at bounding box center [407, 46] width 227 height 14
click at [298, 47] on input "0 results available. Select is focused ,type to refine list, press Down to open…" at bounding box center [297, 46] width 1 height 8
paste input "SIERRA LATTE W9"
type input "SIERRA LATTE W9"
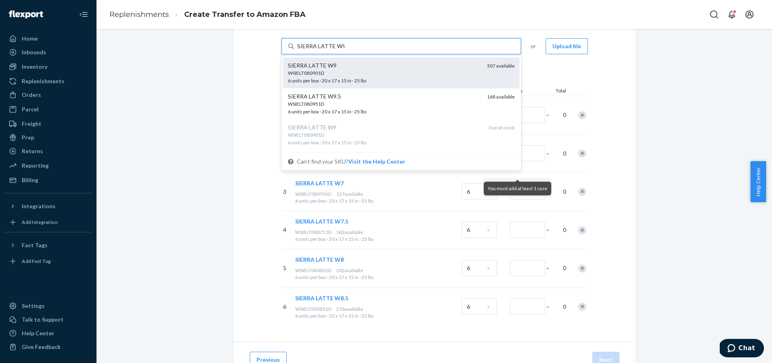
click at [389, 73] on div "WSIELT080901D" at bounding box center [384, 73] width 192 height 7
click at [344, 50] on input "SIERRA LATTE W9" at bounding box center [320, 46] width 47 height 8
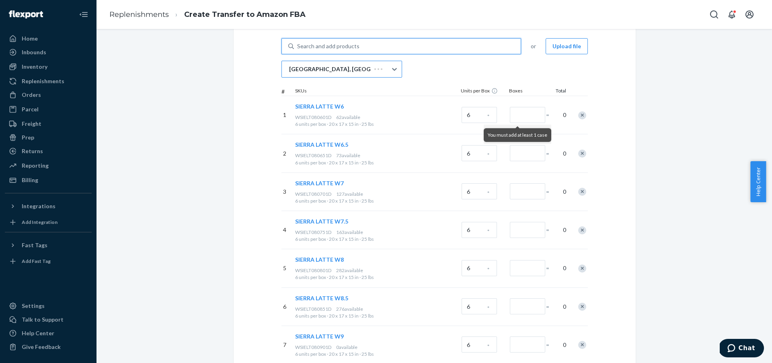
paste input "SIERRA LATTE W9"
type input "SIERRA LATTE W9"
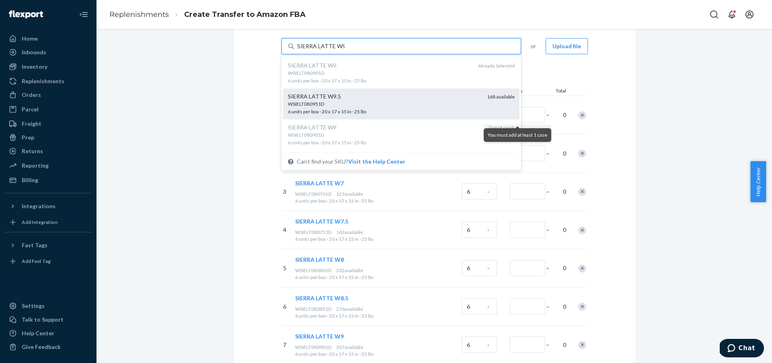
click at [383, 96] on div "SIERRA LATTE W9.5" at bounding box center [384, 96] width 192 height 8
click at [344, 50] on input "SIERRA LATTE W9" at bounding box center [320, 46] width 47 height 8
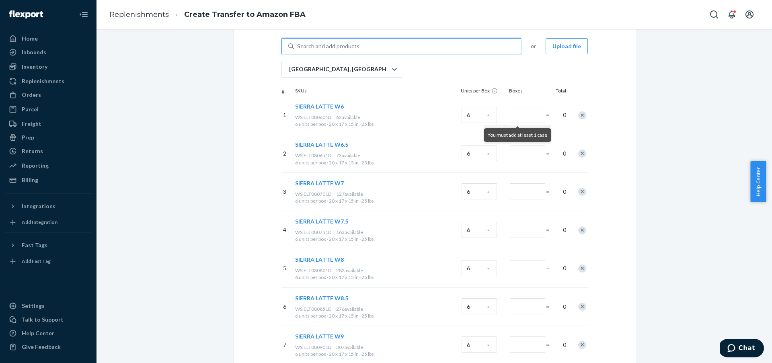
click at [392, 47] on div "Search and add products" at bounding box center [407, 46] width 227 height 14
click at [298, 47] on input "0 results available. Use Up and Down to choose options, press Enter to select t…" at bounding box center [297, 46] width 1 height 8
paste input "SIERRA LATTE W10"
type input "SIERRA LATTE W10"
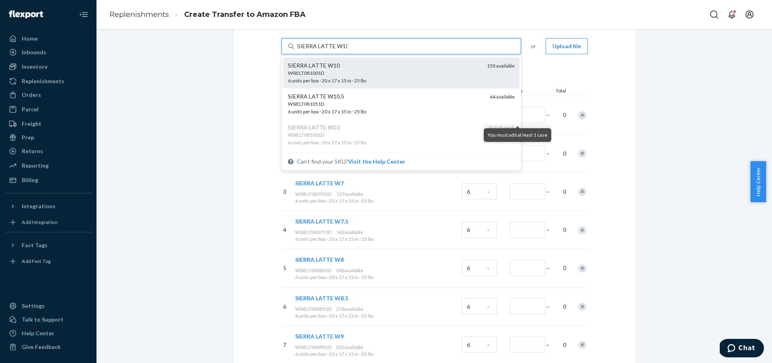
click at [409, 75] on div "WSIELT081001D" at bounding box center [384, 73] width 192 height 7
click at [348, 50] on input "SIERRA LATTE W10" at bounding box center [322, 46] width 51 height 8
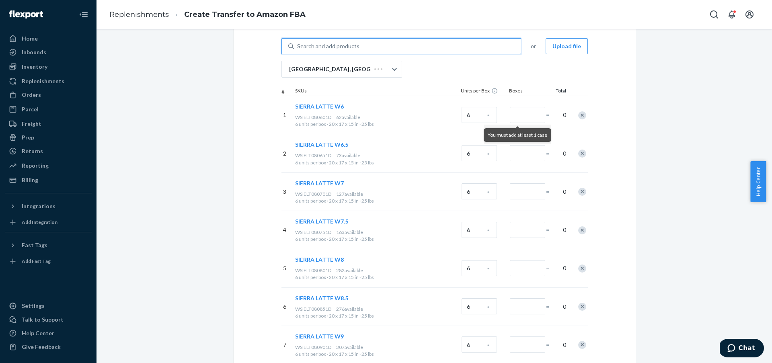
paste input "SIERRA LATTE W10"
type input "SIERRA LATTE W10"
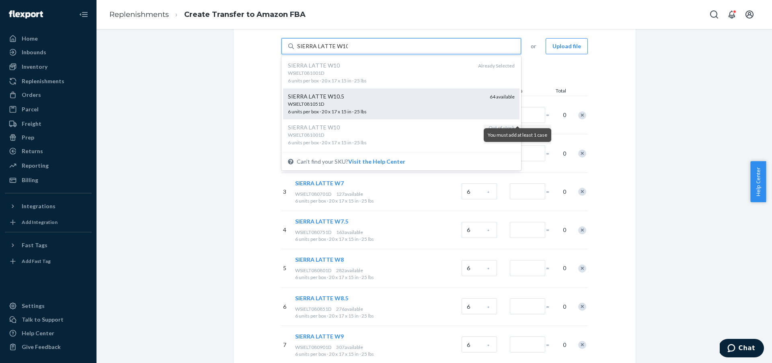
click at [410, 96] on div "SIERRA LATTE W10.5" at bounding box center [385, 96] width 195 height 8
click at [348, 50] on input "SIERRA LATTE W10" at bounding box center [322, 46] width 51 height 8
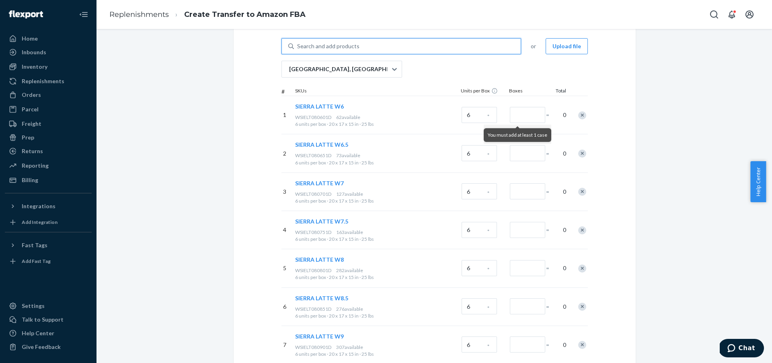
click at [403, 47] on div "Search and add products" at bounding box center [407, 46] width 227 height 14
click at [298, 47] on input "0 results available. Select is focused ,type to refine list, press Down to open…" at bounding box center [297, 46] width 1 height 8
paste input "SIERRA LATTE W11"
type input "SIERRA LATTE W11"
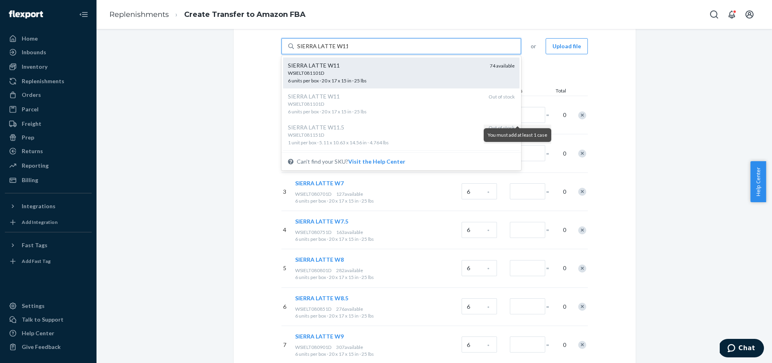
click at [426, 77] on div "WSIELT081101D 6 units per box · 20 x 17 x 15 in · 25 lbs" at bounding box center [385, 77] width 195 height 15
click at [348, 50] on input "SIERRA LATTE W11" at bounding box center [322, 46] width 51 height 8
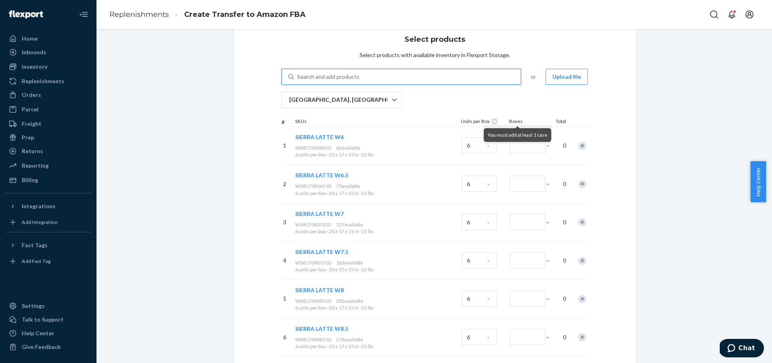
scroll to position [0, 0]
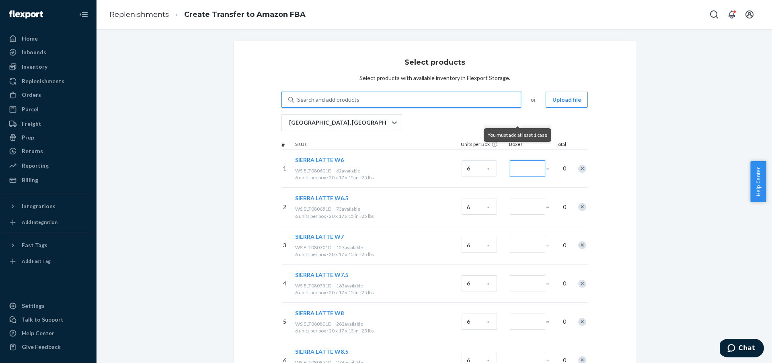
click at [520, 171] on input "Number of boxes" at bounding box center [527, 168] width 35 height 16
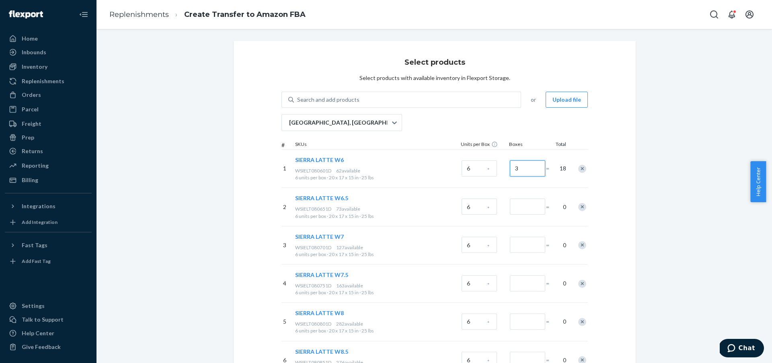
type input "3"
click at [526, 207] on input "Number of boxes" at bounding box center [527, 207] width 35 height 16
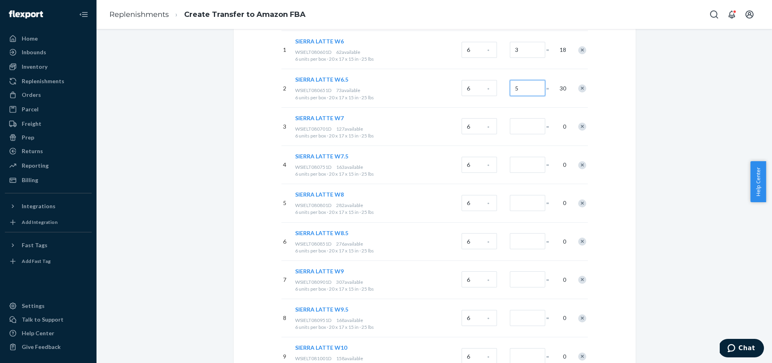
scroll to position [126, 0]
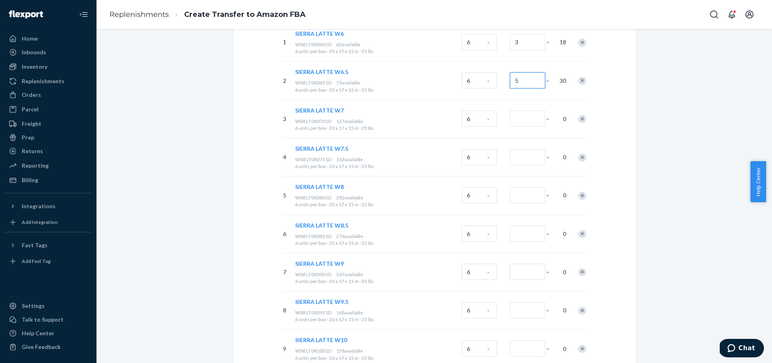
type input "5"
click at [523, 110] on div at bounding box center [527, 118] width 35 height 18
click at [523, 111] on input "Number of boxes" at bounding box center [527, 119] width 35 height 16
click at [521, 117] on input "Number of boxes" at bounding box center [527, 119] width 35 height 16
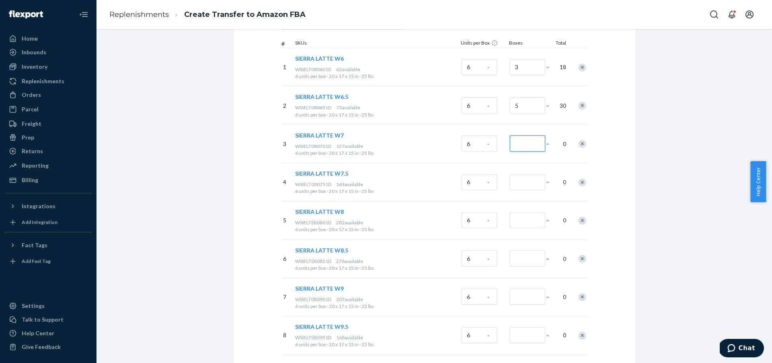
scroll to position [101, 0]
type input "7"
click at [531, 184] on input "Number of boxes" at bounding box center [527, 182] width 35 height 16
type input "10"
click at [525, 218] on input "Number of boxes" at bounding box center [527, 221] width 35 height 16
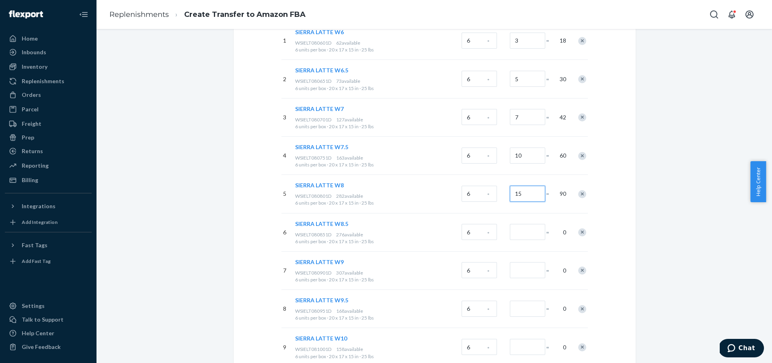
scroll to position [128, 0]
type input "15"
click at [520, 233] on input "Number of boxes" at bounding box center [527, 231] width 35 height 16
type input "15"
click at [530, 274] on input "Number of boxes" at bounding box center [527, 270] width 35 height 16
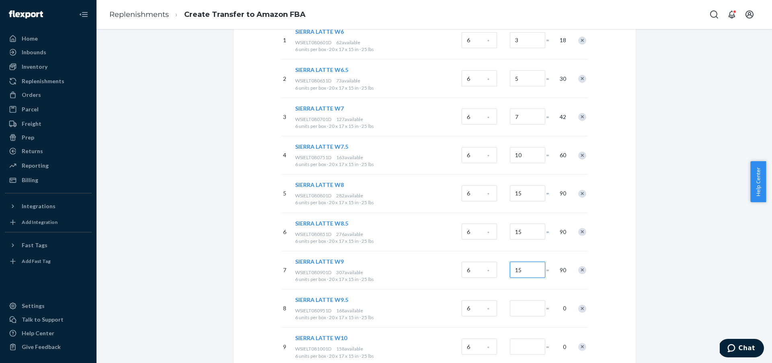
type input "15"
click at [527, 309] on input "Number of boxes" at bounding box center [527, 308] width 35 height 16
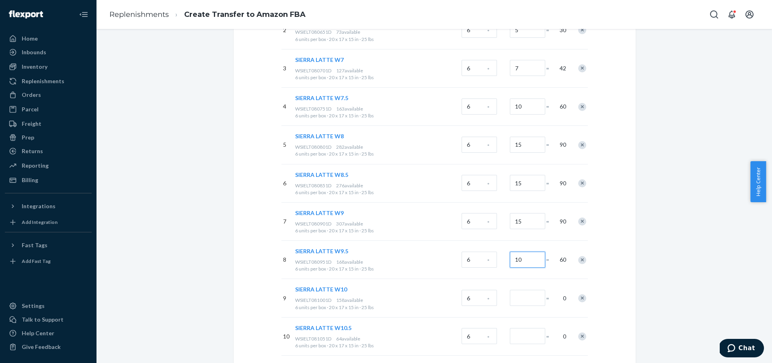
scroll to position [181, 0]
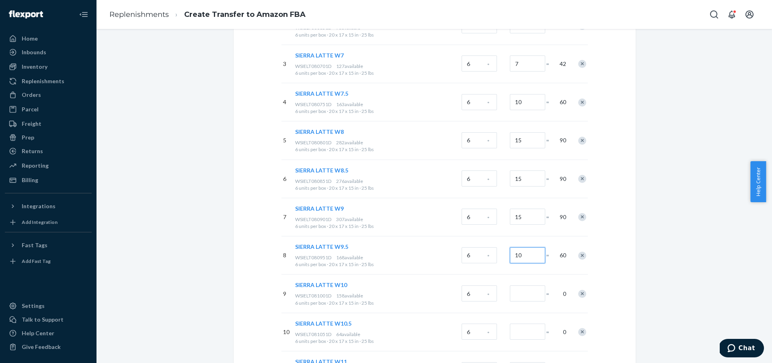
type input "10"
click at [528, 298] on input "Number of boxes" at bounding box center [527, 293] width 35 height 16
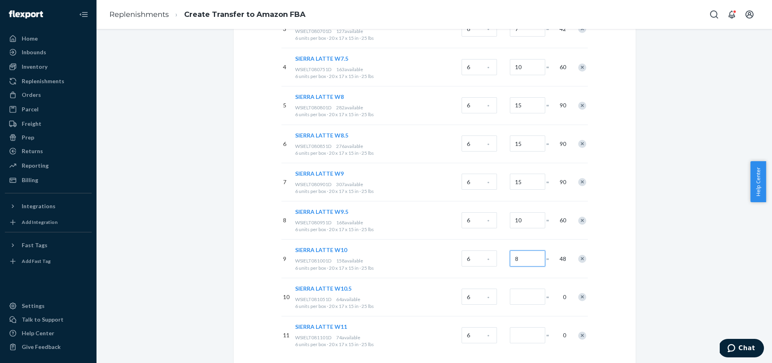
scroll to position [240, 0]
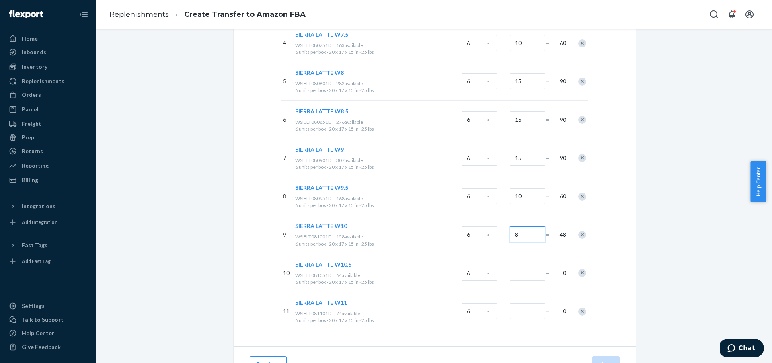
type input "8"
click at [522, 271] on input "Number of boxes" at bounding box center [527, 272] width 35 height 16
type input "5"
click at [524, 308] on input "Number of boxes" at bounding box center [527, 311] width 35 height 16
type input "4"
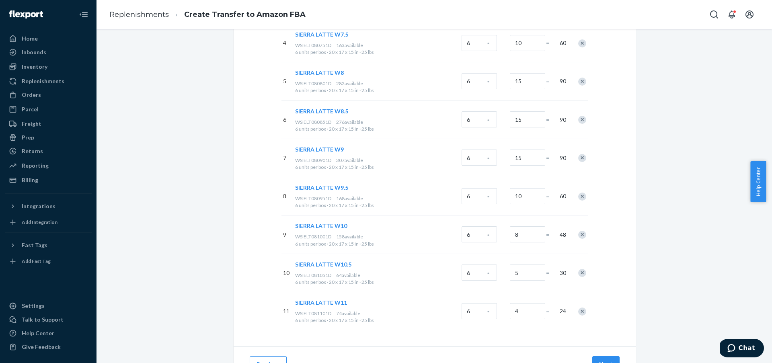
click at [634, 289] on div "Select products Select products with available inventory in Flexport Storage. S…" at bounding box center [433, 101] width 413 height 600
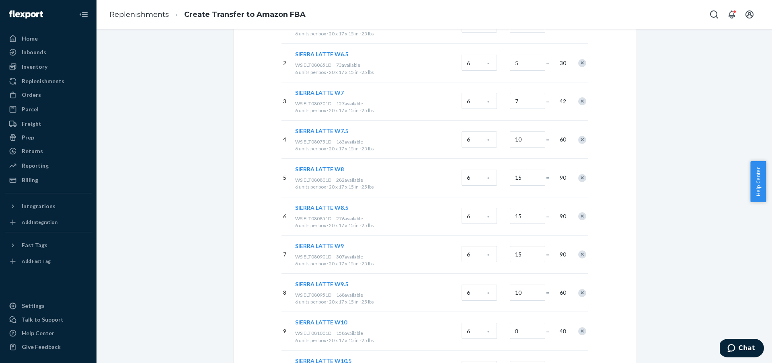
scroll to position [0, 0]
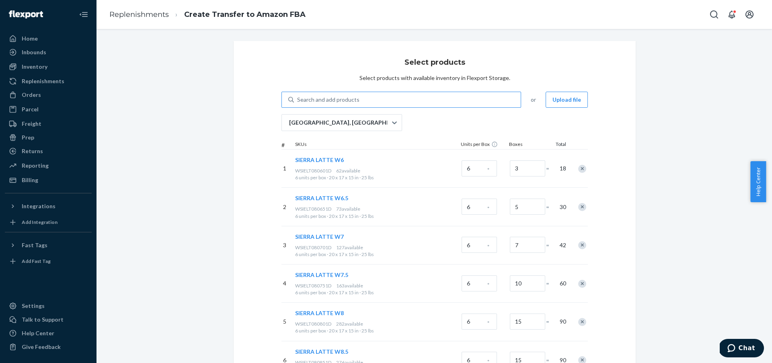
click at [358, 97] on div "Search and add products" at bounding box center [407, 99] width 227 height 14
click at [298, 97] on input "Search and add products" at bounding box center [297, 100] width 1 height 8
paste input "[PERSON_NAME] WHITE W6"
type input "[PERSON_NAME] WHITE W6"
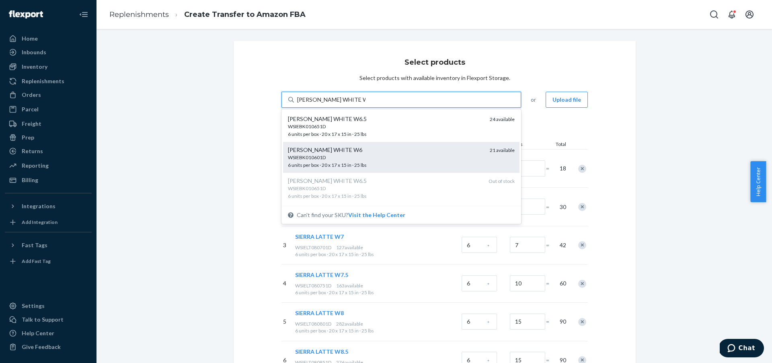
click at [411, 156] on div "WSIEBK010601D" at bounding box center [385, 157] width 195 height 7
click at [365, 104] on input "[PERSON_NAME] WHITE W6" at bounding box center [331, 100] width 68 height 8
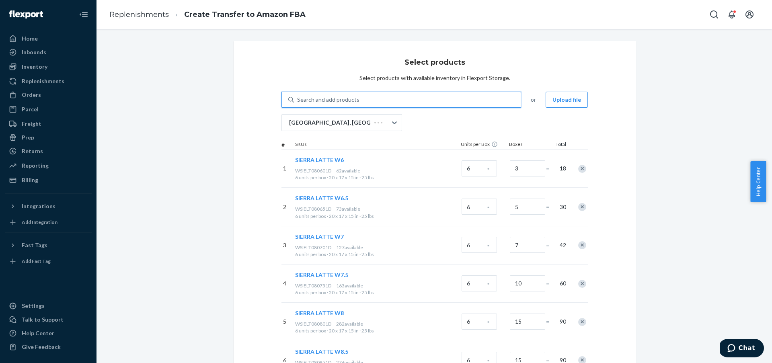
paste input "[PERSON_NAME] WHITE W6"
type input "[PERSON_NAME] WHITE W6"
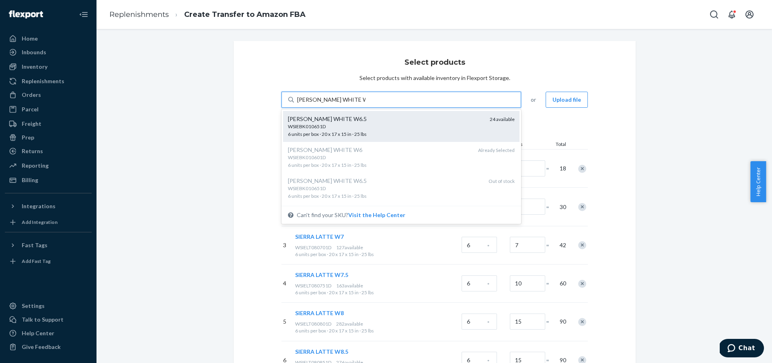
click at [387, 124] on div "WSIEBK010651D" at bounding box center [385, 126] width 195 height 7
click at [365, 104] on input "[PERSON_NAME] WHITE W6" at bounding box center [331, 100] width 68 height 8
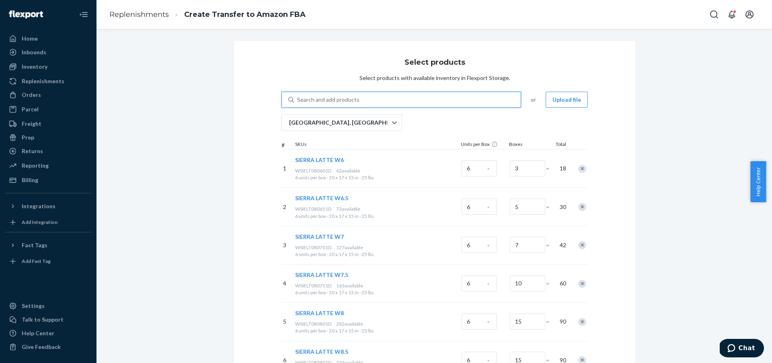
paste input "[PERSON_NAME] WHITE W7"
type input "[PERSON_NAME] WHITE W7"
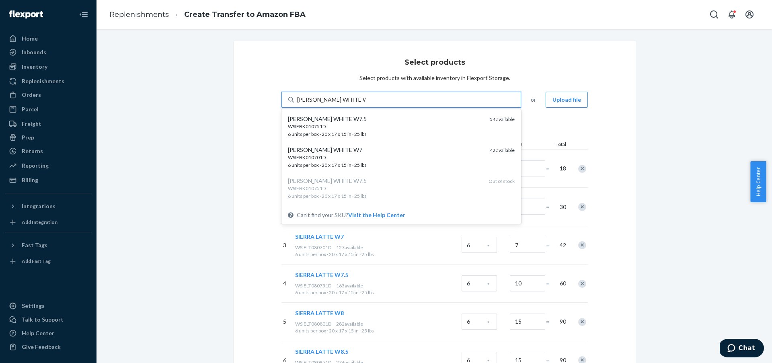
click at [437, 164] on div "WSIEBK010701D 6 units per box · 20 x 17 x 15 in · 25 lbs" at bounding box center [385, 161] width 195 height 15
click at [365, 104] on input "[PERSON_NAME] WHITE W7" at bounding box center [331, 100] width 68 height 8
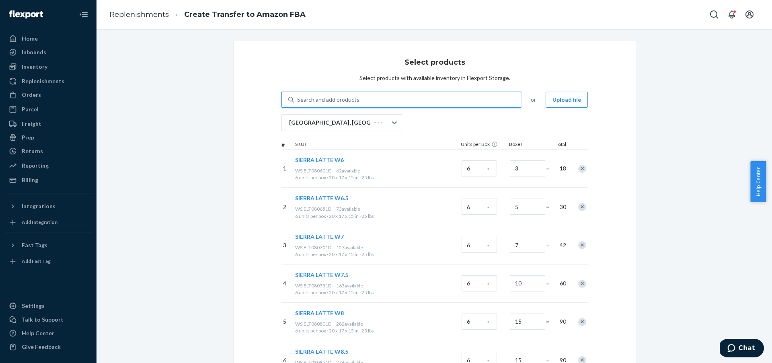
paste input "[PERSON_NAME] WHITE W7"
type input "[PERSON_NAME] WHITE W7"
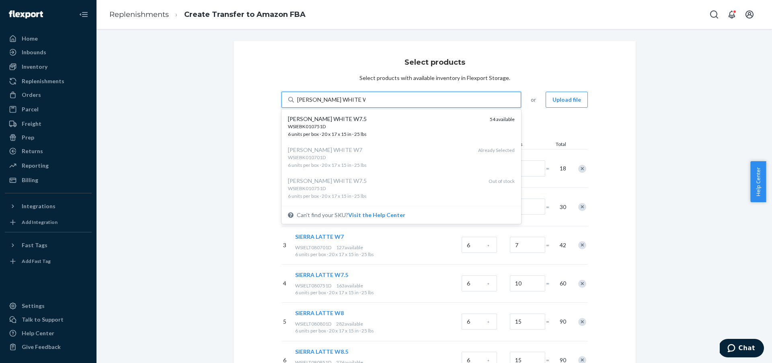
click at [421, 123] on div "WSIEBK010751D" at bounding box center [385, 126] width 195 height 7
click at [365, 104] on input "[PERSON_NAME] WHITE W7" at bounding box center [331, 100] width 68 height 8
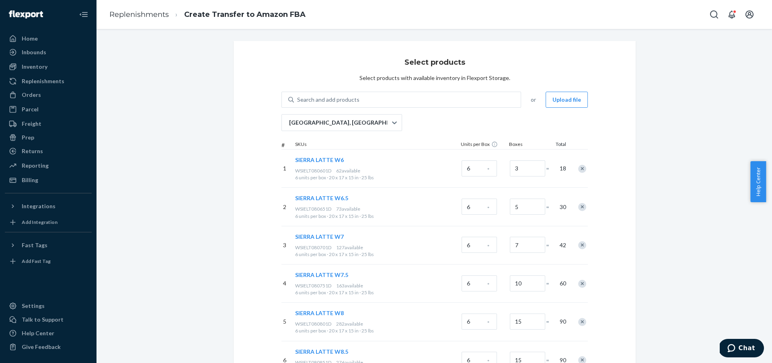
paste input "[PERSON_NAME] WHITE W8"
type input "[PERSON_NAME] WHITE W8"
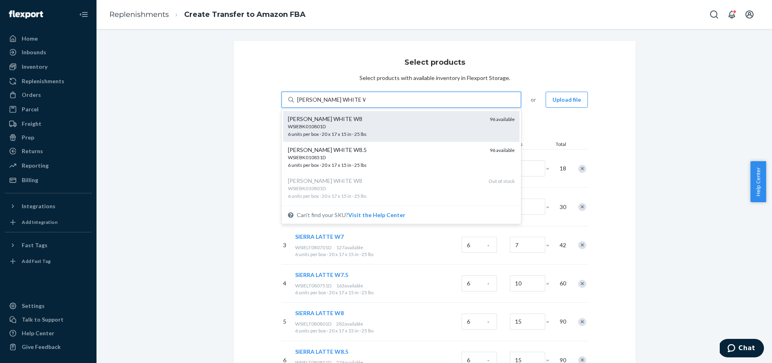
click at [442, 133] on div "WSIEBK010801D 6 units per box · 20 x 17 x 15 in · 25 lbs" at bounding box center [385, 130] width 195 height 15
click at [365, 104] on input "[PERSON_NAME] WHITE W8" at bounding box center [331, 100] width 68 height 8
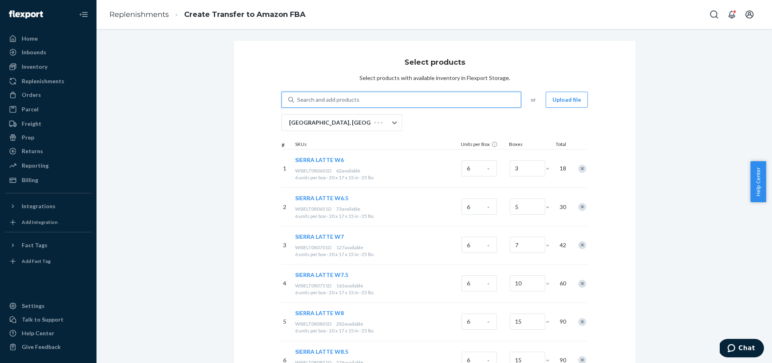
paste input "[PERSON_NAME] WHITE W8"
type input "[PERSON_NAME] WHITE W8"
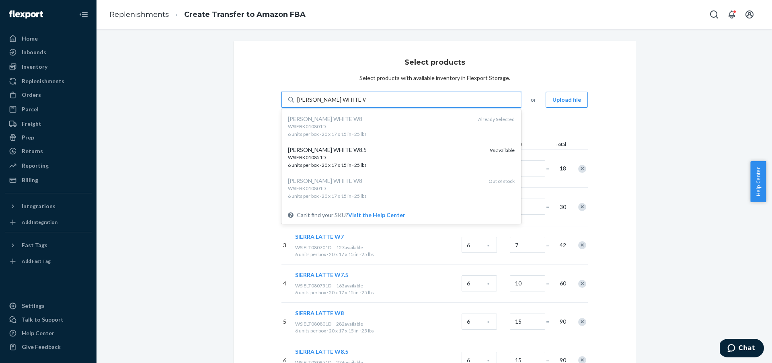
drag, startPoint x: 444, startPoint y: 156, endPoint x: 448, endPoint y: 156, distance: 4.0
click at [444, 156] on div "WSIEBK010851D" at bounding box center [385, 157] width 195 height 7
click at [365, 104] on input "[PERSON_NAME] WHITE W8" at bounding box center [331, 100] width 68 height 8
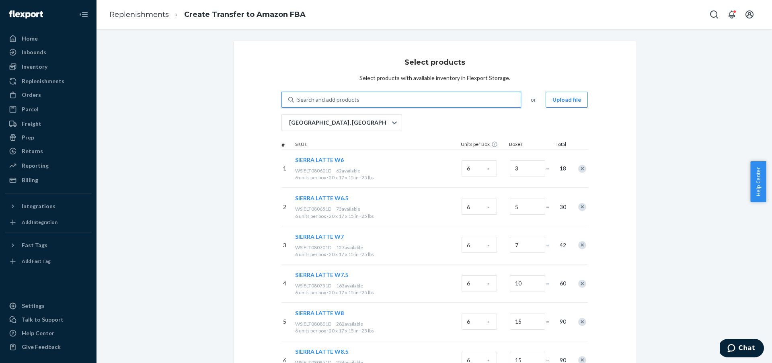
paste input "[PERSON_NAME] WHITE W9"
type input "[PERSON_NAME] WHITE W9"
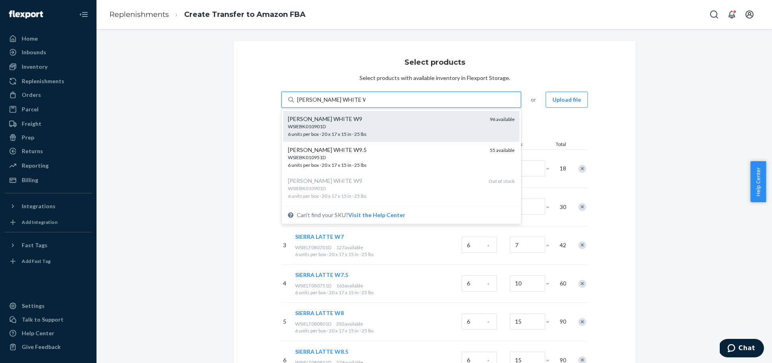
click at [417, 133] on div "WSIEBK010901D 6 units per box · 20 x 17 x 15 in · 25 lbs" at bounding box center [385, 130] width 195 height 15
click at [365, 104] on input "[PERSON_NAME] WHITE W9" at bounding box center [331, 100] width 68 height 8
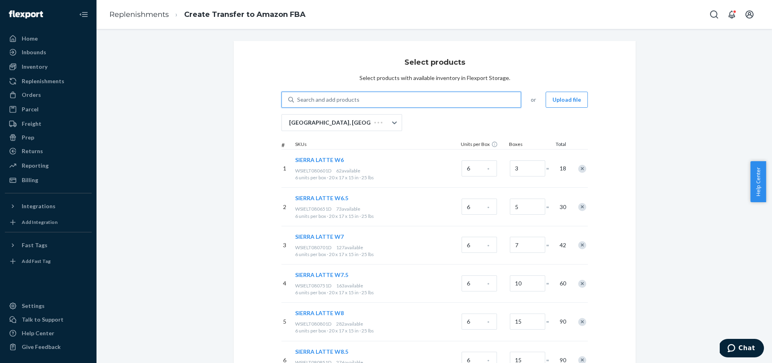
paste input "[PERSON_NAME] WHITE W9"
type input "[PERSON_NAME] WHITE W9"
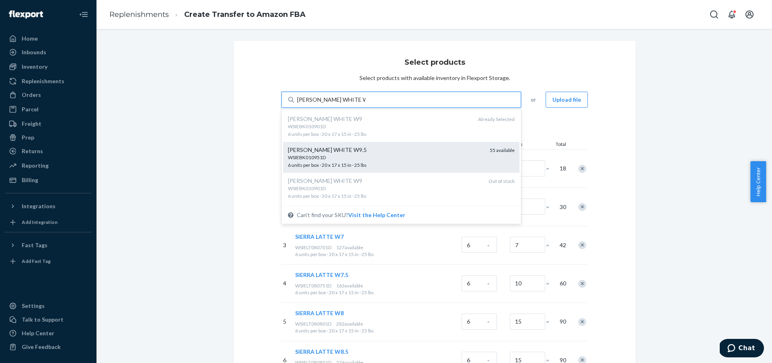
click at [398, 157] on div "WSIEBK010951D" at bounding box center [385, 157] width 195 height 7
click at [365, 104] on input "[PERSON_NAME] WHITE W9" at bounding box center [331, 100] width 68 height 8
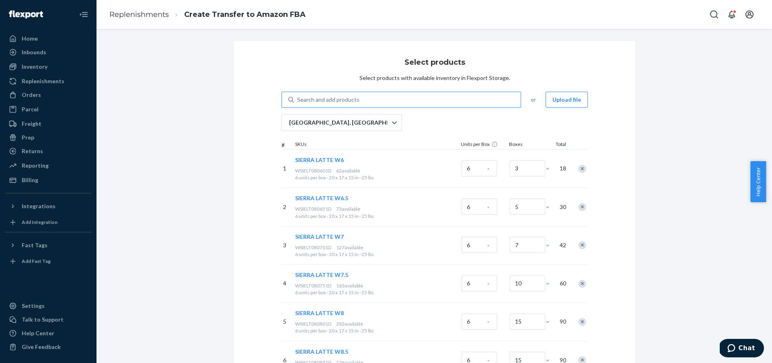
paste input "[PERSON_NAME] WHITE W10"
type input "[PERSON_NAME] WHITE W10"
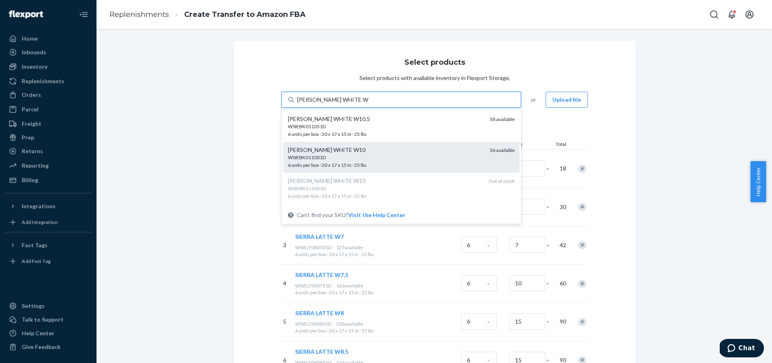
click at [387, 157] on div "WSIEBK011001D" at bounding box center [385, 157] width 195 height 7
click at [368, 104] on input "[PERSON_NAME] WHITE W10" at bounding box center [333, 100] width 72 height 8
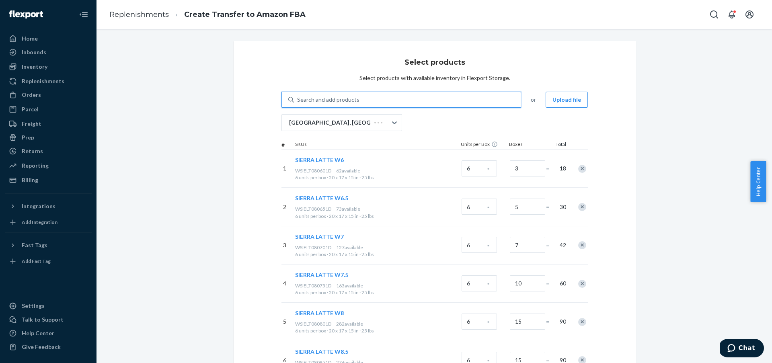
paste input "[PERSON_NAME] WHITE W10"
type input "[PERSON_NAME] WHITE W10"
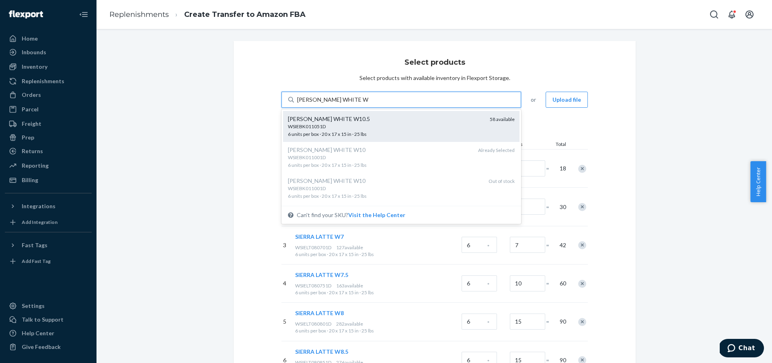
click at [382, 127] on div "WSIEBK011051D" at bounding box center [385, 126] width 195 height 7
click at [368, 104] on input "[PERSON_NAME] WHITE W10" at bounding box center [333, 100] width 72 height 8
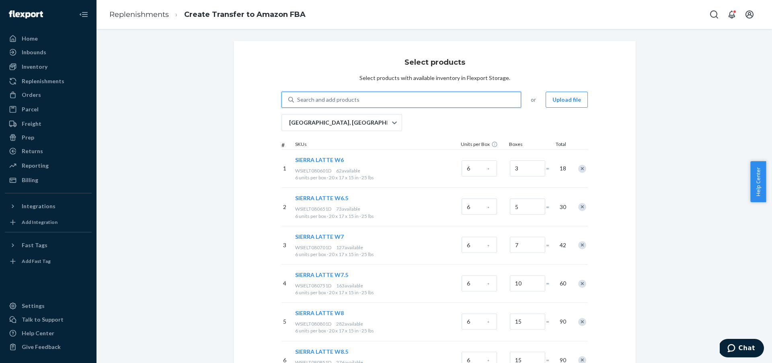
paste input "[PERSON_NAME] WHITE W11"
type input "[PERSON_NAME] WHITE W11"
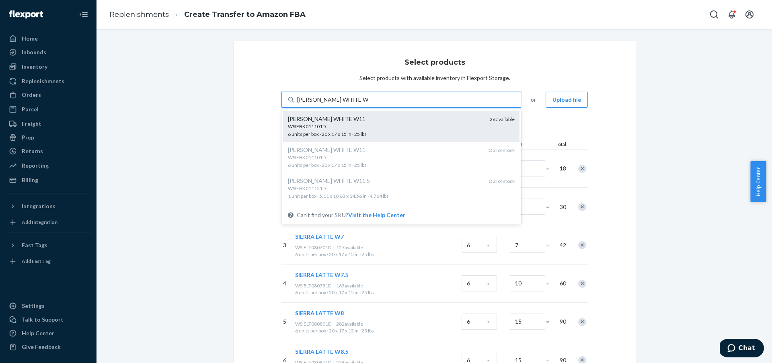
click at [459, 132] on div "WSIEBK011101D 6 units per box · 20 x 17 x 15 in · 25 lbs" at bounding box center [385, 130] width 195 height 15
click at [368, 104] on input "[PERSON_NAME] WHITE W11" at bounding box center [333, 100] width 72 height 8
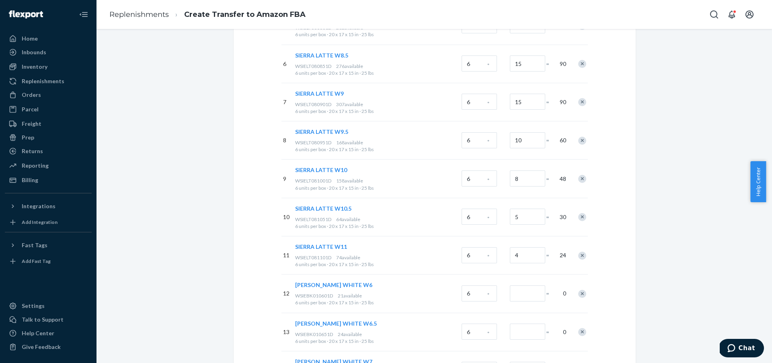
scroll to position [323, 0]
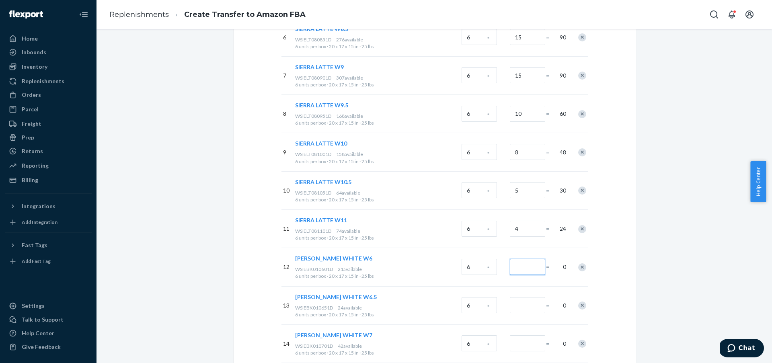
click at [514, 268] on input "Number of boxes" at bounding box center [527, 267] width 35 height 16
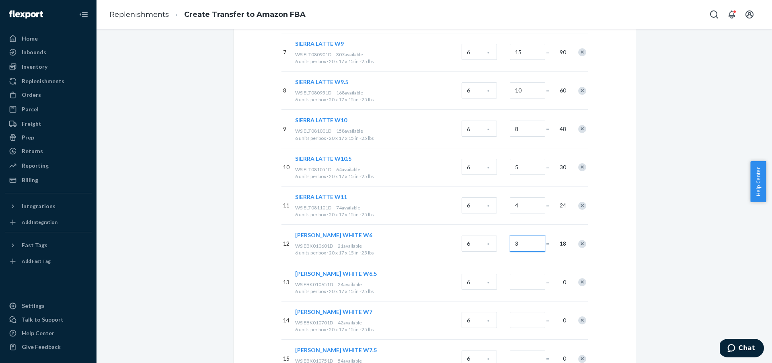
type input "3"
click at [522, 291] on div at bounding box center [526, 282] width 36 height 33
click at [525, 286] on input "Number of boxes" at bounding box center [527, 282] width 35 height 16
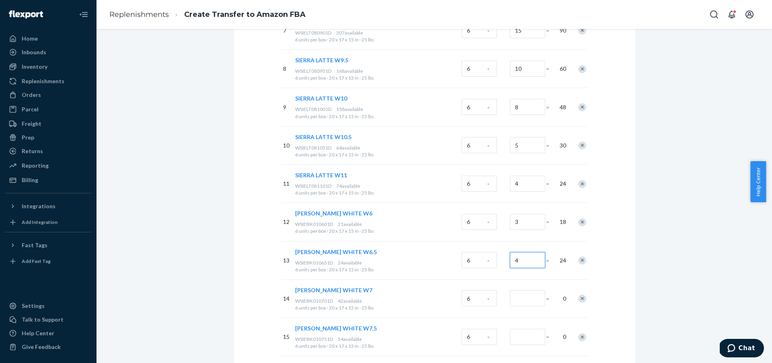
scroll to position [373, 0]
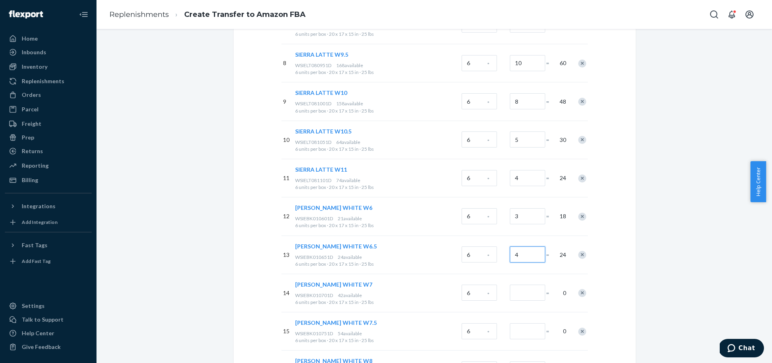
type input "4"
click at [528, 297] on input "Number of boxes" at bounding box center [527, 292] width 35 height 16
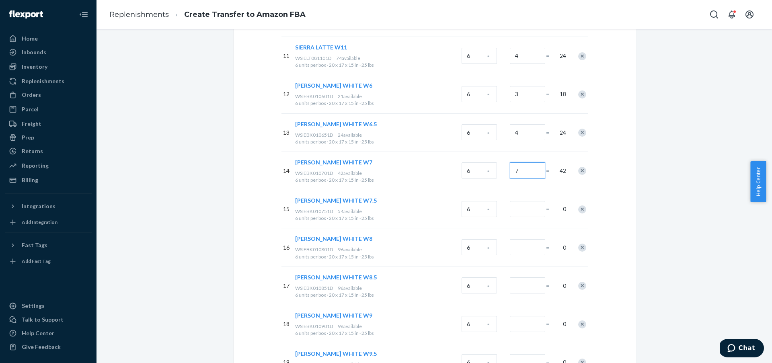
scroll to position [500, 0]
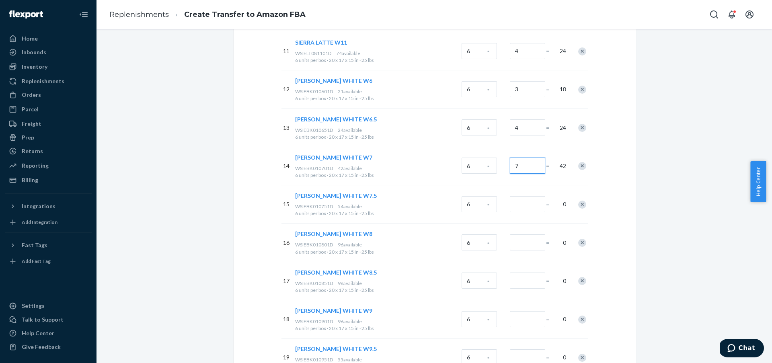
type input "7"
click at [530, 206] on input "Number of boxes" at bounding box center [527, 204] width 35 height 16
type input "9"
click at [533, 242] on input "Number of boxes" at bounding box center [527, 242] width 35 height 16
type input "15"
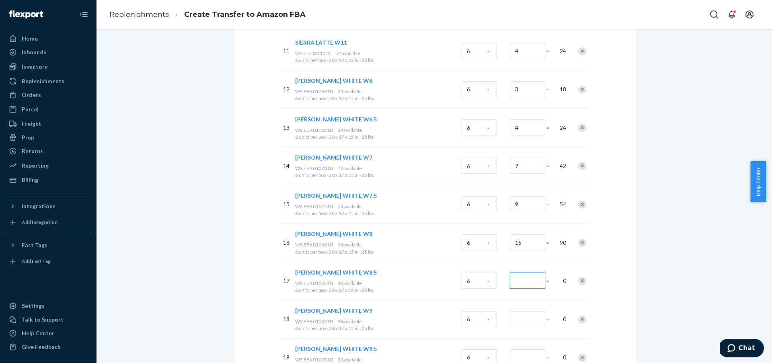
click at [529, 276] on input "Number of boxes" at bounding box center [527, 280] width 35 height 16
type input "15"
click at [537, 317] on input "Number of boxes" at bounding box center [527, 319] width 35 height 16
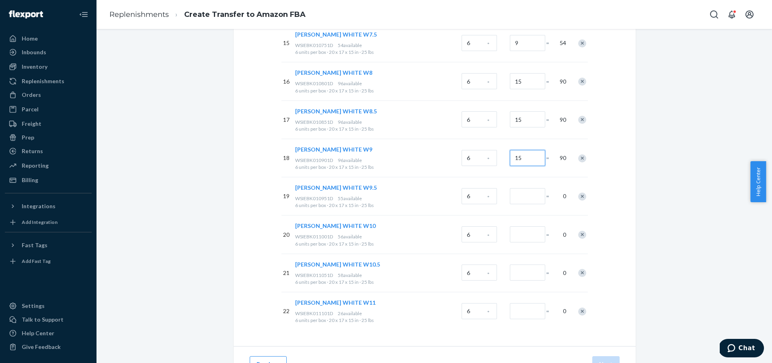
scroll to position [668, 0]
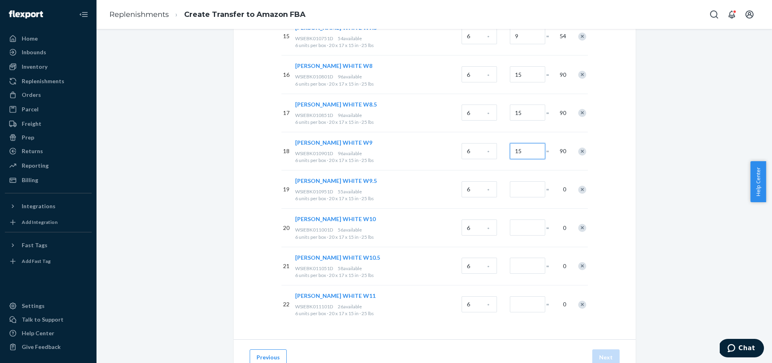
type input "15"
click at [529, 190] on input "Number of boxes" at bounding box center [527, 189] width 35 height 16
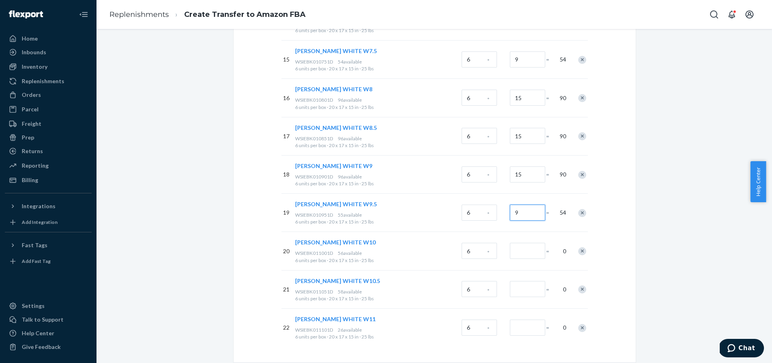
scroll to position [653, 0]
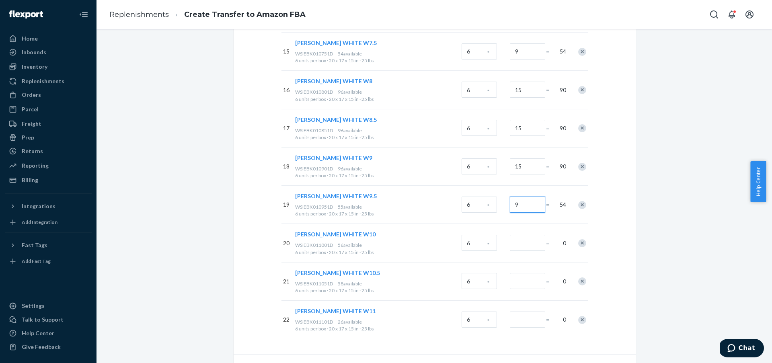
type input "9"
click at [522, 244] on input "Number of boxes" at bounding box center [527, 243] width 35 height 16
drag, startPoint x: 516, startPoint y: 244, endPoint x: 493, endPoint y: 242, distance: 22.6
click at [493, 242] on div "20 [PERSON_NAME] WHITE W10 WSIEBK011001D 56 available 6 units per box · 20 x 17…" at bounding box center [434, 242] width 306 height 38
type input "8"
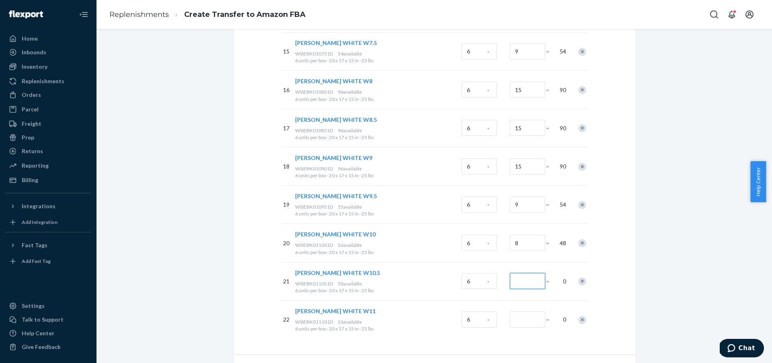
click at [530, 280] on input "Number of boxes" at bounding box center [527, 281] width 35 height 16
type input "5"
click at [534, 321] on input "Number of boxes" at bounding box center [527, 319] width 35 height 16
type input "4"
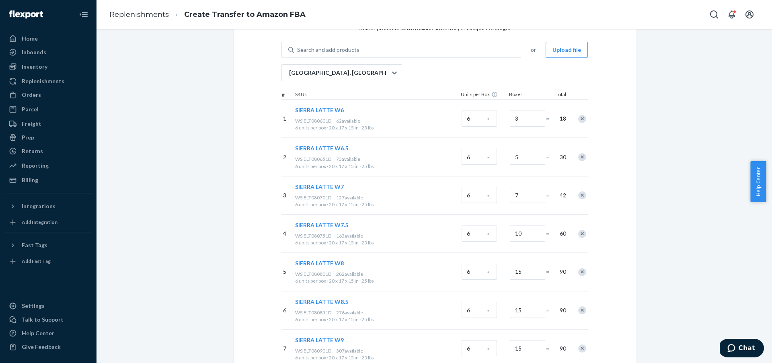
scroll to position [43, 0]
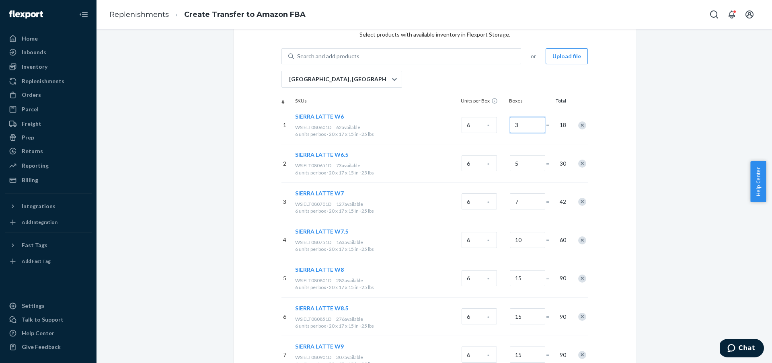
click at [533, 127] on input "3" at bounding box center [527, 125] width 35 height 16
type input "2"
click at [531, 162] on input "5" at bounding box center [527, 161] width 35 height 16
type input "3"
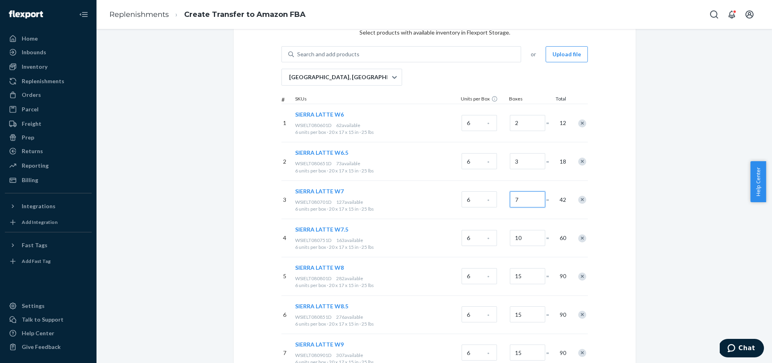
click at [529, 204] on input "7" at bounding box center [527, 199] width 35 height 16
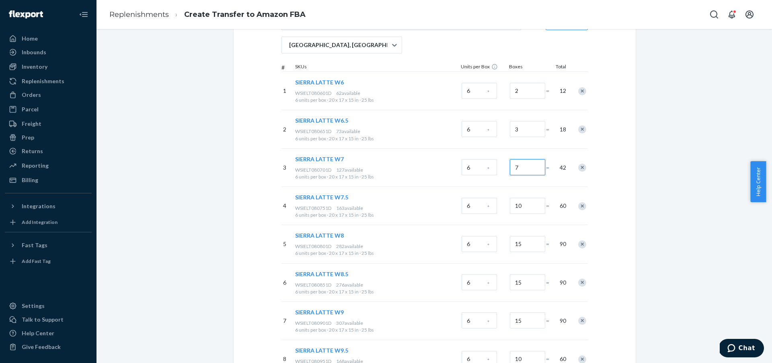
scroll to position [78, 0]
type input "5"
click at [534, 207] on input "10" at bounding box center [527, 205] width 35 height 16
type input "7"
click at [528, 246] on input "15" at bounding box center [527, 243] width 35 height 16
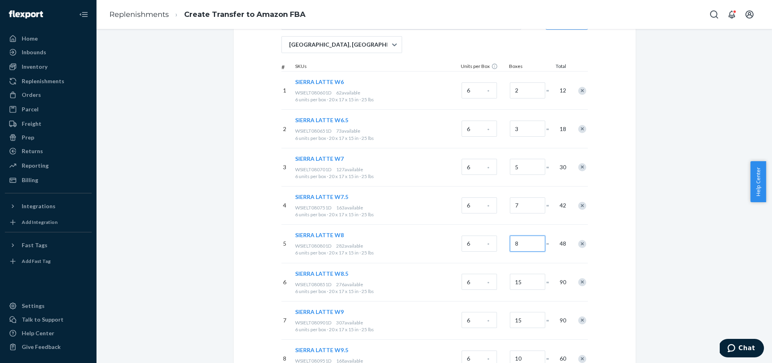
type input "8"
click at [524, 285] on input "15" at bounding box center [527, 282] width 35 height 16
type input "8"
click at [527, 315] on input "15" at bounding box center [527, 320] width 35 height 16
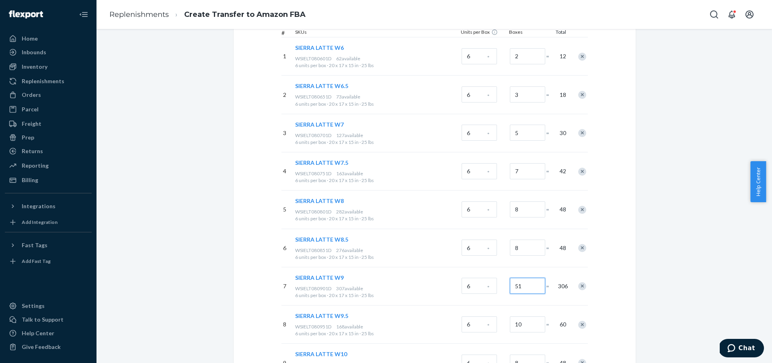
scroll to position [118, 0]
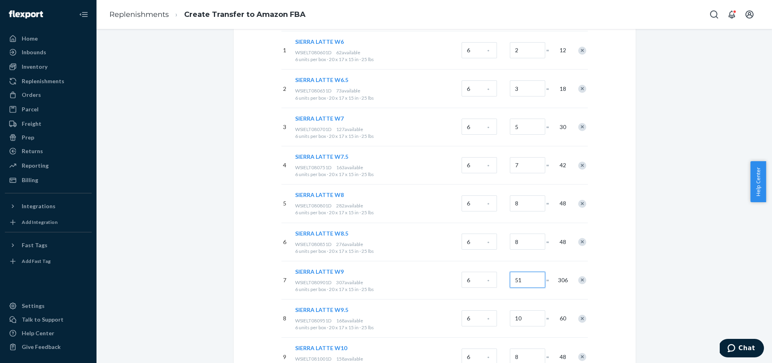
drag, startPoint x: 523, startPoint y: 278, endPoint x: 490, endPoint y: 275, distance: 32.7
click at [490, 275] on div "7 [GEOGRAPHIC_DATA] W9 WSIELT080901D 307 available 6 units per box · 20 x 17 x …" at bounding box center [434, 280] width 306 height 38
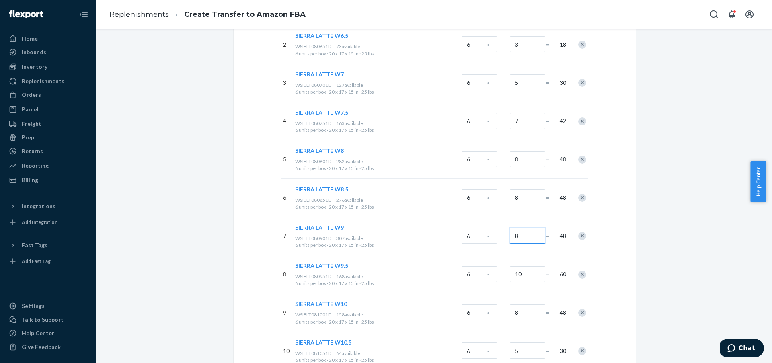
type input "8"
drag, startPoint x: 533, startPoint y: 277, endPoint x: 522, endPoint y: 305, distance: 30.4
click at [533, 277] on input "10" at bounding box center [527, 274] width 35 height 16
type input "5"
click at [526, 311] on input "8" at bounding box center [527, 312] width 35 height 16
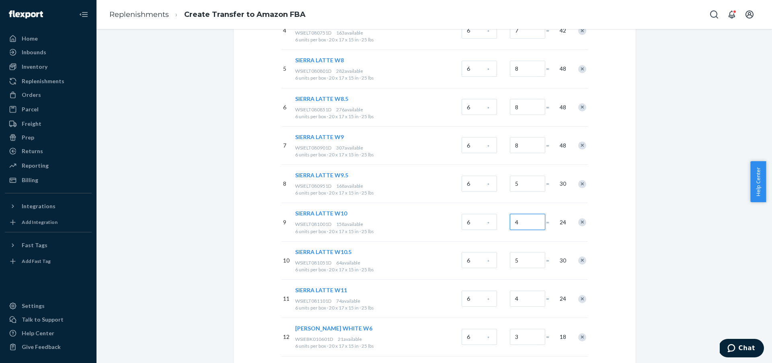
scroll to position [256, 0]
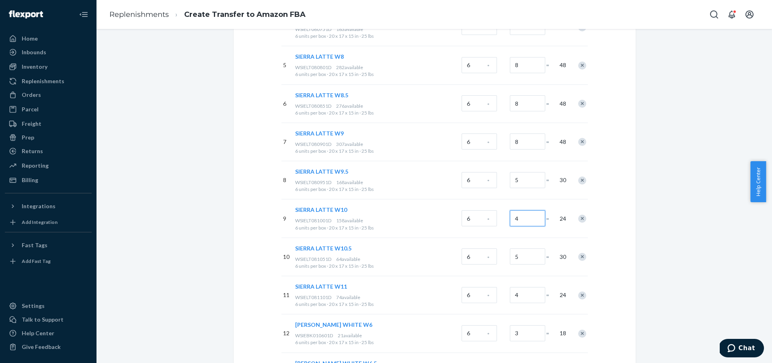
type input "4"
click at [525, 258] on input "5" at bounding box center [527, 256] width 35 height 16
type input "3"
click at [526, 299] on input "4" at bounding box center [527, 295] width 35 height 16
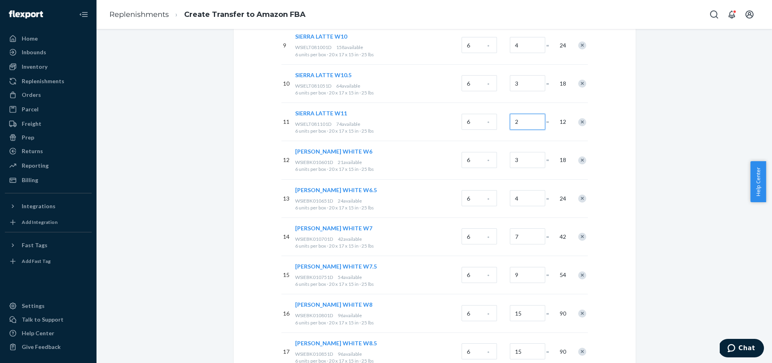
scroll to position [434, 0]
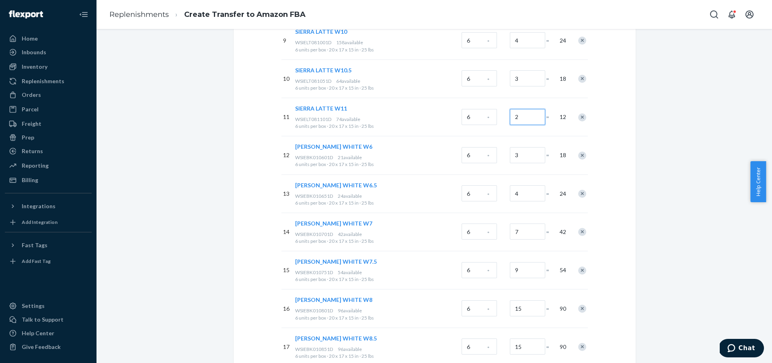
type input "2"
click at [528, 160] on input "3" at bounding box center [527, 155] width 35 height 16
type input "2"
click at [526, 196] on input "4" at bounding box center [527, 193] width 35 height 16
type input "2"
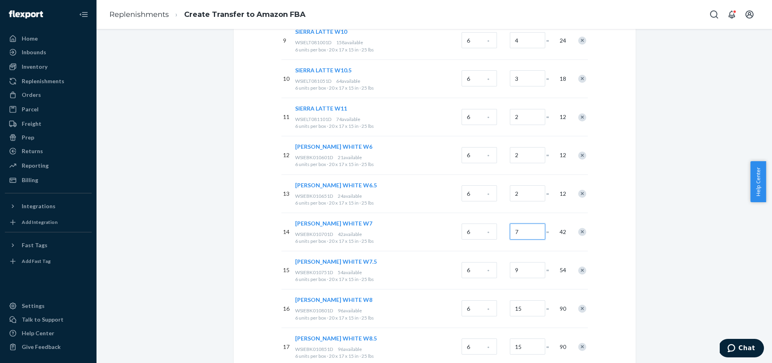
click at [527, 229] on input "7" at bounding box center [527, 231] width 35 height 16
type input "4"
click at [530, 272] on input "9" at bounding box center [527, 270] width 35 height 16
type input "5"
click at [522, 315] on input "15" at bounding box center [527, 308] width 35 height 16
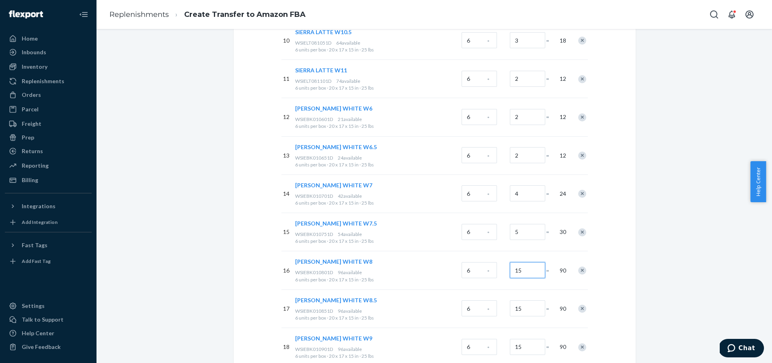
scroll to position [471, 0]
type input "8"
click at [535, 309] on input "15" at bounding box center [527, 309] width 35 height 16
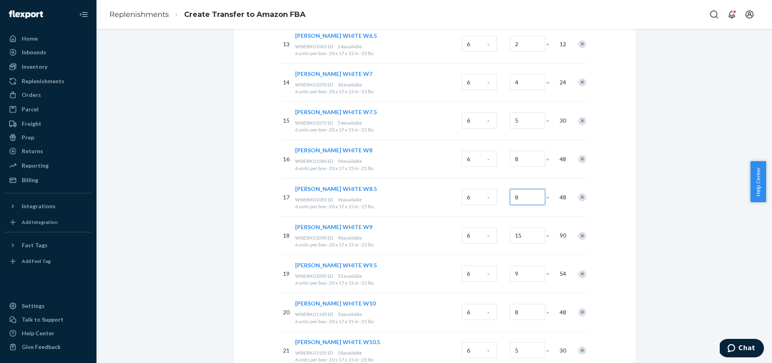
scroll to position [600, 0]
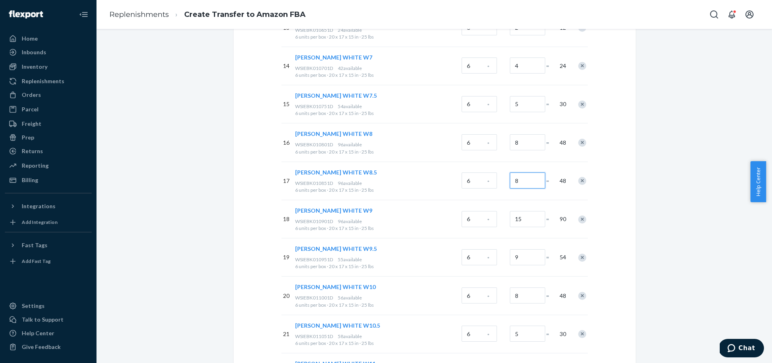
type input "8"
click at [529, 221] on input "15" at bounding box center [527, 219] width 35 height 16
type input "8"
click at [526, 257] on input "9" at bounding box center [527, 257] width 35 height 16
type input "5"
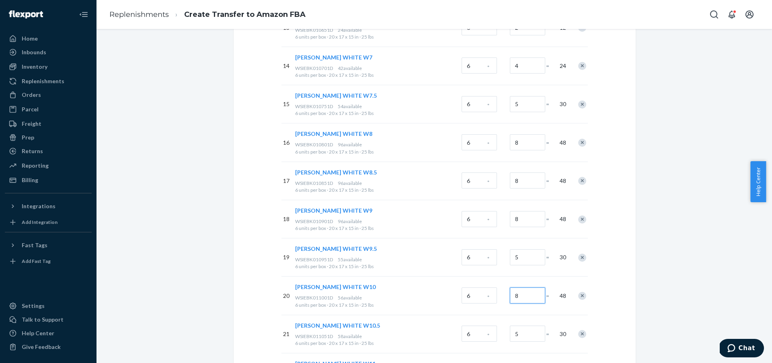
drag, startPoint x: 530, startPoint y: 301, endPoint x: 526, endPoint y: 308, distance: 7.9
click at [529, 301] on input "8" at bounding box center [527, 295] width 35 height 16
type input "4"
drag, startPoint x: 527, startPoint y: 332, endPoint x: 545, endPoint y: 318, distance: 23.0
click at [528, 332] on input "5" at bounding box center [527, 333] width 35 height 16
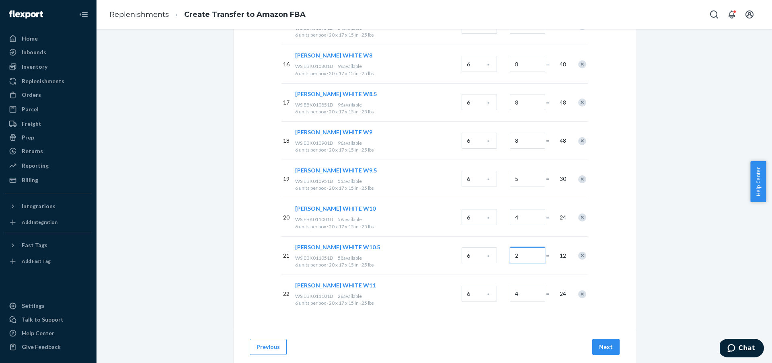
scroll to position [680, 0]
type input "2"
click at [526, 291] on input "4" at bounding box center [527, 292] width 35 height 16
type input "2"
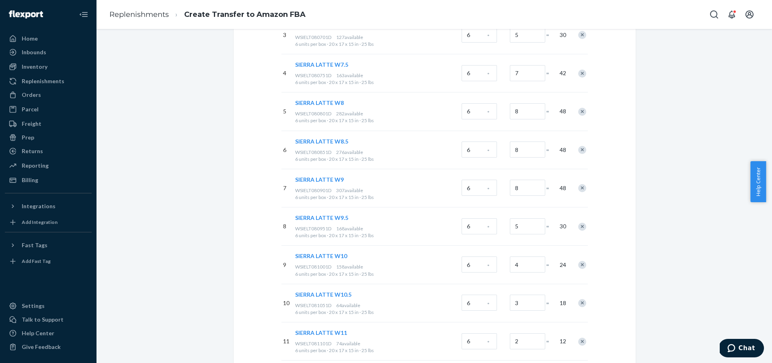
scroll to position [0, 0]
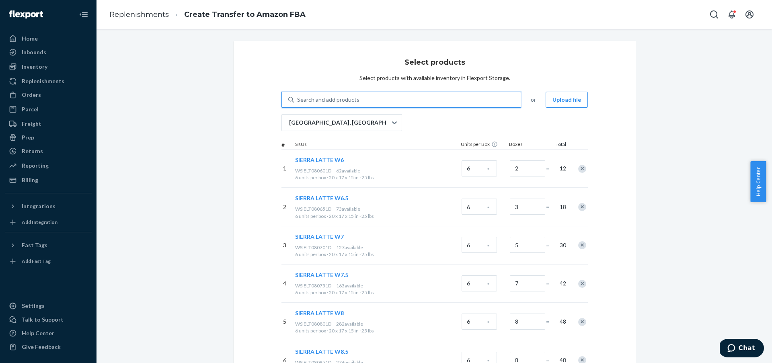
click at [451, 100] on div "Search and add products" at bounding box center [407, 99] width 227 height 14
click at [298, 100] on input "0 results available. Use Up and Down to choose options, press Enter to select t…" at bounding box center [297, 100] width 1 height 8
paste input "MEN'S ATHENS 2 BLACKOUT M8"
type input "MEN'S ATHENS 2 BLACKOUT M8"
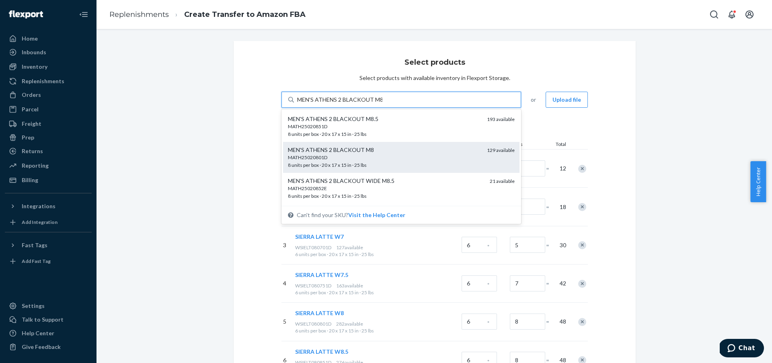
click at [464, 157] on div "MATH25020801D" at bounding box center [384, 157] width 192 height 7
click at [382, 104] on input "MEN'S ATHENS 2 BLACKOUT M8" at bounding box center [339, 100] width 85 height 8
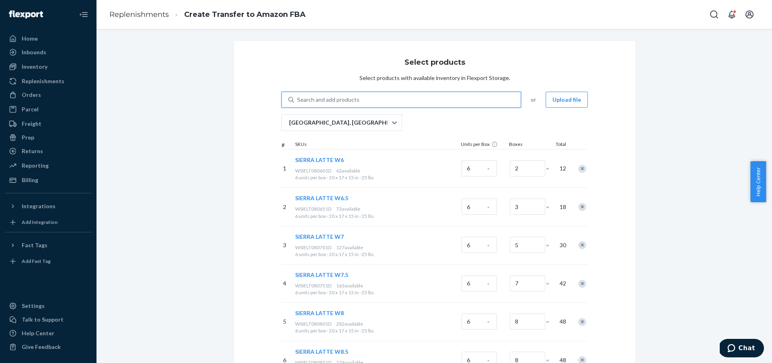
click at [455, 101] on div "Search and add products" at bounding box center [407, 99] width 227 height 14
click at [298, 101] on input "0 results available. Select is focused ,type to refine list, press Down to open…" at bounding box center [297, 100] width 1 height 8
click at [377, 101] on div "Search and add products" at bounding box center [407, 99] width 227 height 14
click at [298, 101] on input "0 results available. Select is focused ,type to refine list, press Down to open…" at bounding box center [297, 100] width 1 height 8
paste input "MEN'S ATHENS 2 BLACKOUT M8"
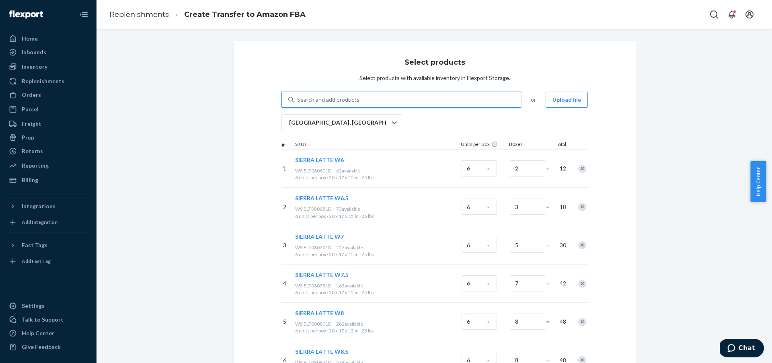
type input "MEN'S ATHENS 2 BLACKOUT M8"
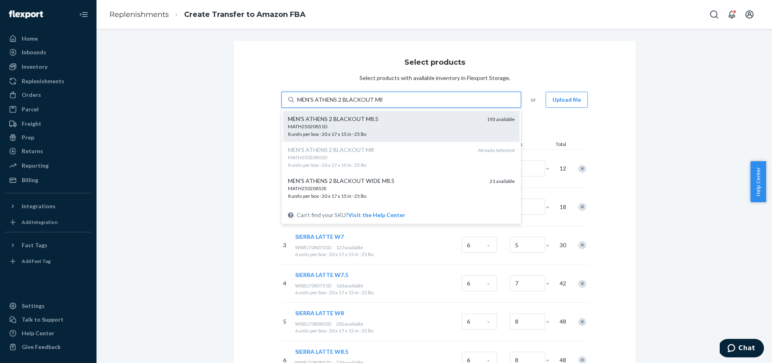
click at [426, 130] on div "MATH25020851D 8 units per box · 20 x 17 x 15 in · 25 lbs" at bounding box center [384, 130] width 192 height 15
click at [382, 104] on input "MEN'S ATHENS 2 BLACKOUT M8" at bounding box center [339, 100] width 85 height 8
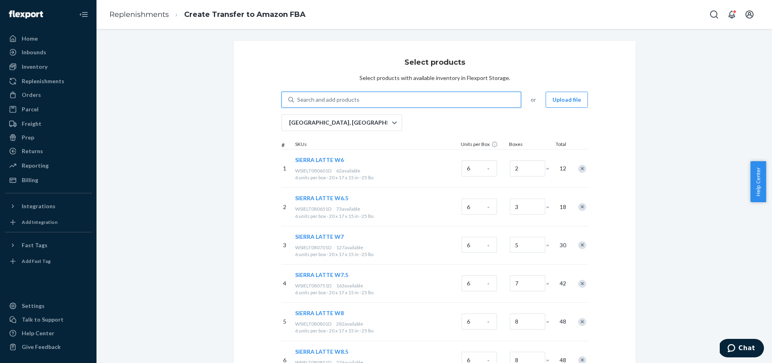
paste input "MEN'S ATHENS 2 BLACKOUT M9"
type input "MEN'S ATHENS 2 BLACKOUT M9"
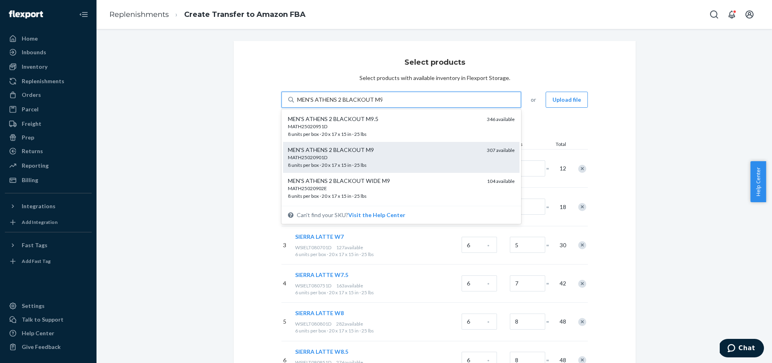
click at [422, 161] on div "MATH25020901D" at bounding box center [384, 157] width 192 height 7
click at [382, 104] on input "MEN'S ATHENS 2 BLACKOUT M9" at bounding box center [339, 100] width 85 height 8
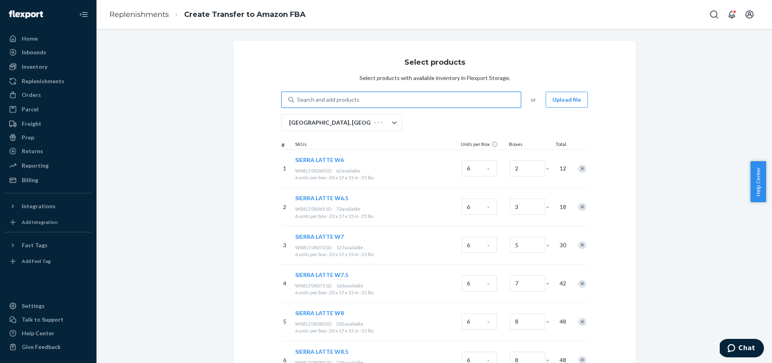
paste input "MEN'S ATHENS 2 BLACKOUT M9"
type input "MEN'S ATHENS 2 BLACKOUT M9"
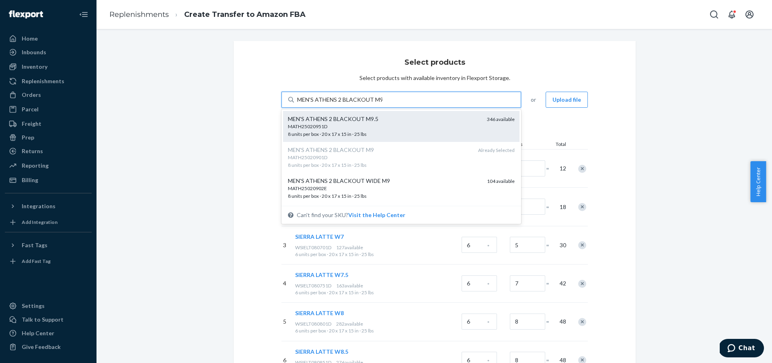
click at [413, 127] on div "MATH25020951D" at bounding box center [384, 126] width 192 height 7
click at [382, 104] on input "MEN'S ATHENS 2 BLACKOUT M9" at bounding box center [339, 100] width 85 height 8
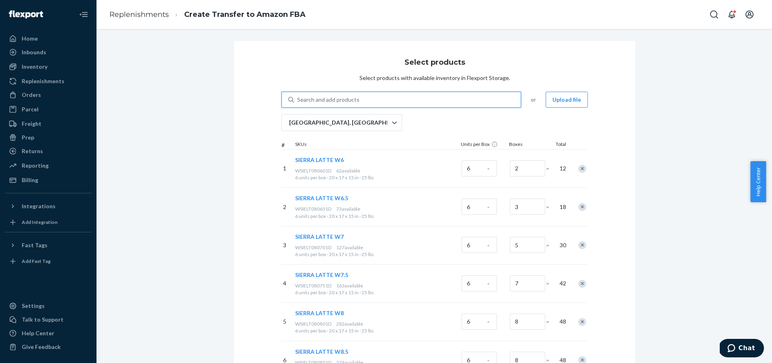
paste input "MEN'S ATHENS 2 BLACKOUT M10"
type input "MEN'S ATHENS 2 BLACKOUT M10"
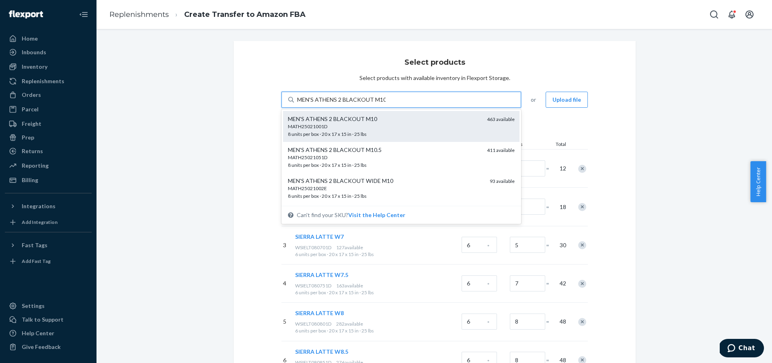
click at [407, 123] on div "MEN'S ATHENS 2 BLACKOUT M10" at bounding box center [384, 119] width 192 height 8
click at [385, 104] on input "MEN'S ATHENS 2 BLACKOUT M10" at bounding box center [341, 100] width 88 height 8
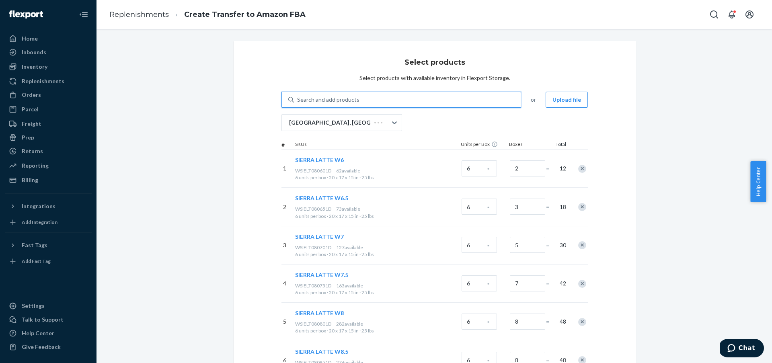
paste input "MEN'S ATHENS 2 BLACKOUT M10"
type input "MEN'S ATHENS 2 BLACKOUT M10"
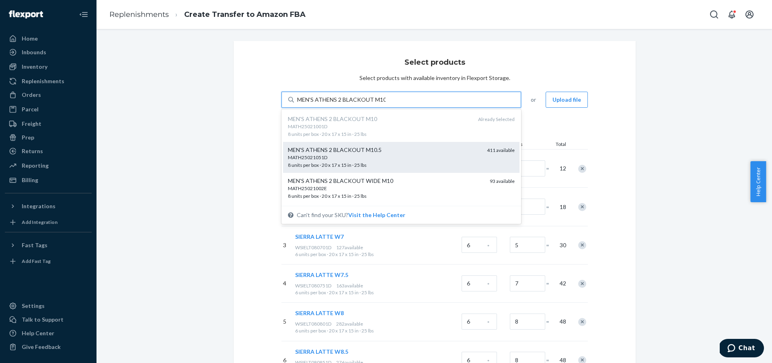
click at [415, 150] on div "MEN'S ATHENS 2 BLACKOUT M10.5" at bounding box center [384, 150] width 192 height 8
click at [385, 104] on input "MEN'S ATHENS 2 BLACKOUT M10" at bounding box center [341, 100] width 88 height 8
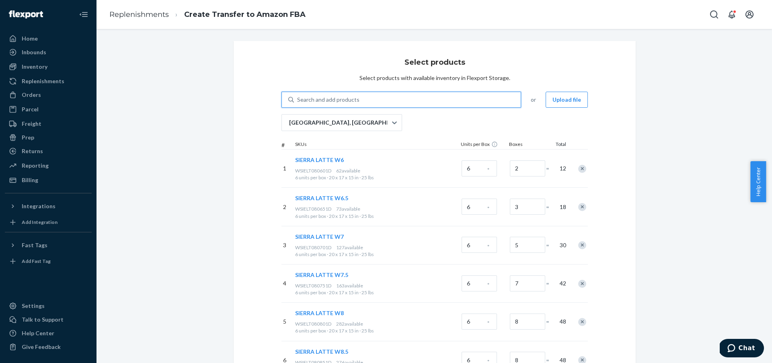
paste input "MEN'S ATHENS 2 BLACKOUT M11"
type input "MEN'S ATHENS 2 BLACKOUT M11"
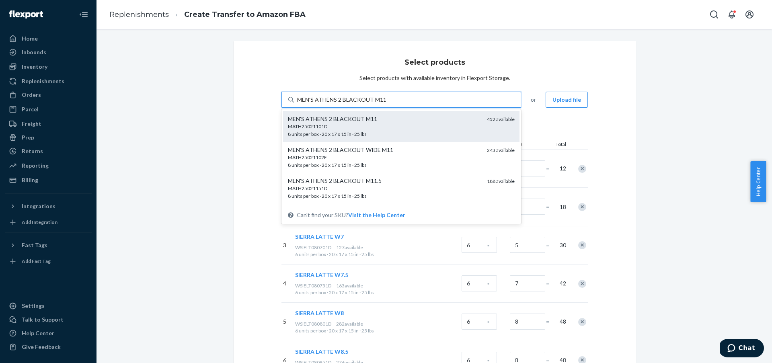
click at [415, 127] on div "MATH25021101D" at bounding box center [384, 126] width 192 height 7
click at [385, 104] on input "MEN'S ATHENS 2 BLACKOUT M11" at bounding box center [341, 100] width 88 height 8
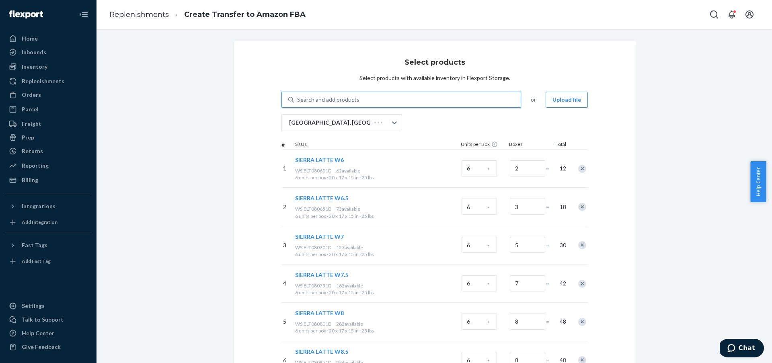
paste input "MEN'S ATHENS 2 BLACKOUT M11"
type input "MEN'S ATHENS 2 BLACKOUT M11"
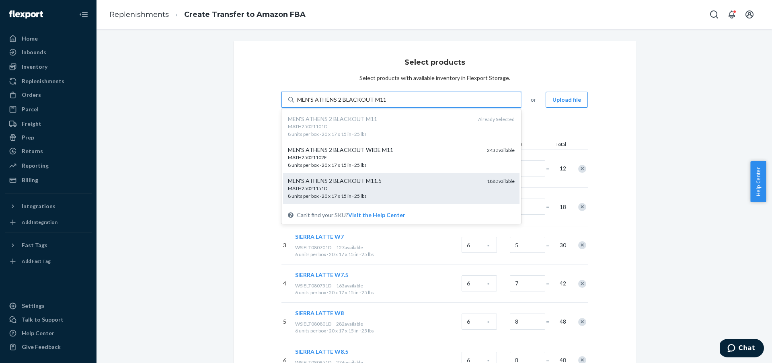
click at [420, 184] on div "MEN'S ATHENS 2 BLACKOUT M11.5" at bounding box center [384, 181] width 192 height 8
click at [385, 104] on input "MEN'S ATHENS 2 BLACKOUT M11" at bounding box center [341, 100] width 88 height 8
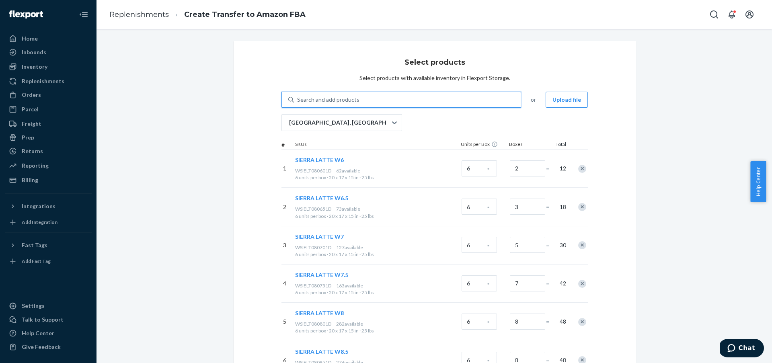
paste input "MEN'S ATHENS 2 BLACKOUT M12"
type input "MEN'S ATHENS 2 BLACKOUT M12"
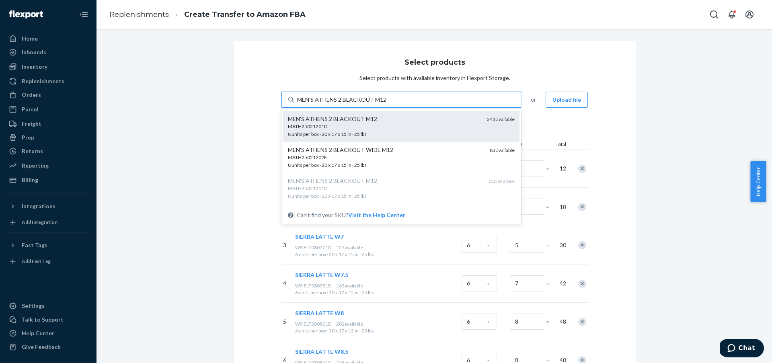
click at [422, 124] on div "MATH25021201D" at bounding box center [384, 126] width 192 height 7
click at [385, 104] on input "MEN'S ATHENS 2 BLACKOUT M12" at bounding box center [341, 100] width 88 height 8
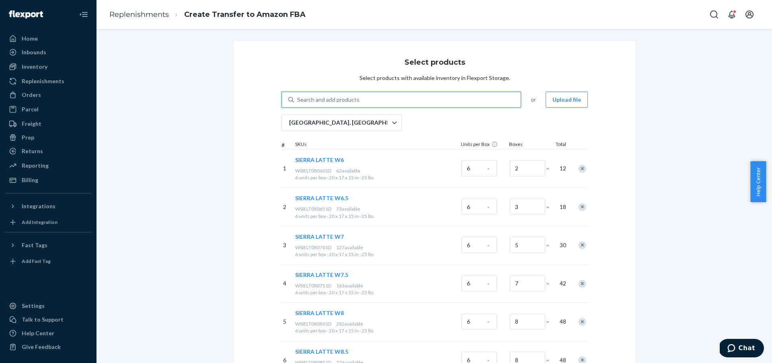
paste input "MEN'S ATHENS 2 BLACKOUT M13"
type input "MEN'S ATHENS 2 BLACKOUT M13"
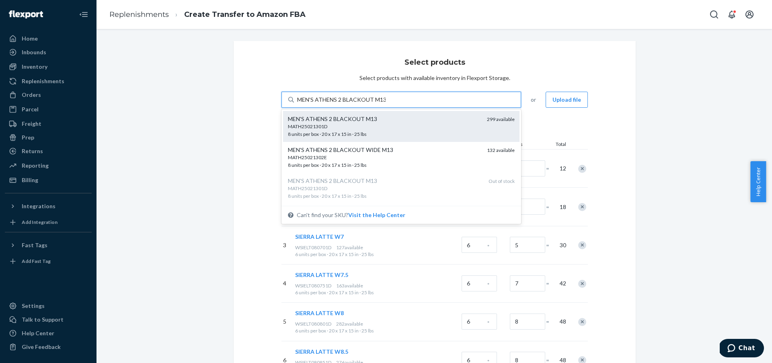
click at [403, 123] on div "MATH25021301D" at bounding box center [384, 126] width 192 height 7
click at [385, 104] on input "MEN'S ATHENS 2 BLACKOUT M13" at bounding box center [341, 100] width 88 height 8
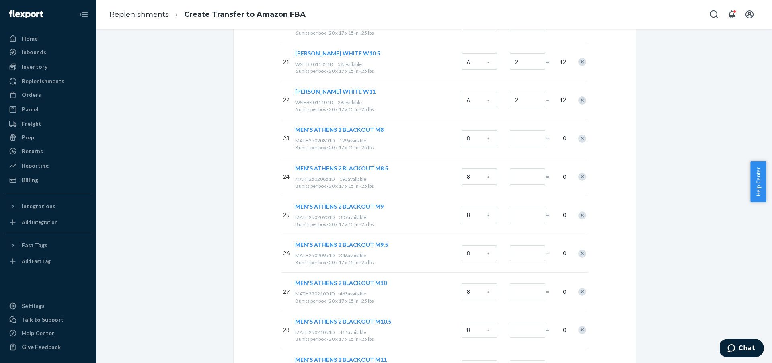
scroll to position [877, 0]
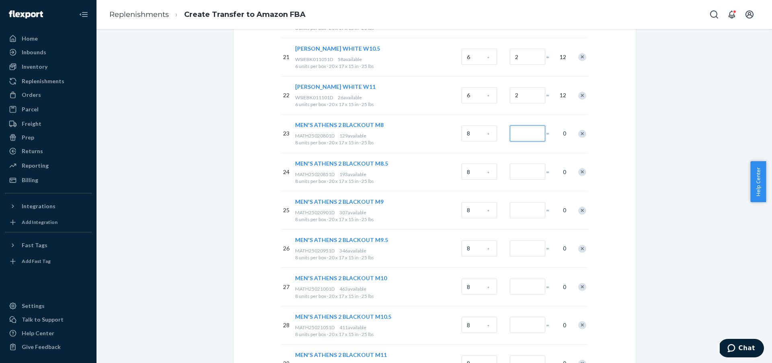
click at [515, 132] on input "Number of boxes" at bounding box center [527, 133] width 35 height 16
type input "2"
click at [523, 175] on input "Number of boxes" at bounding box center [527, 172] width 35 height 16
type input "2"
click at [522, 209] on input "Number of boxes" at bounding box center [527, 210] width 35 height 16
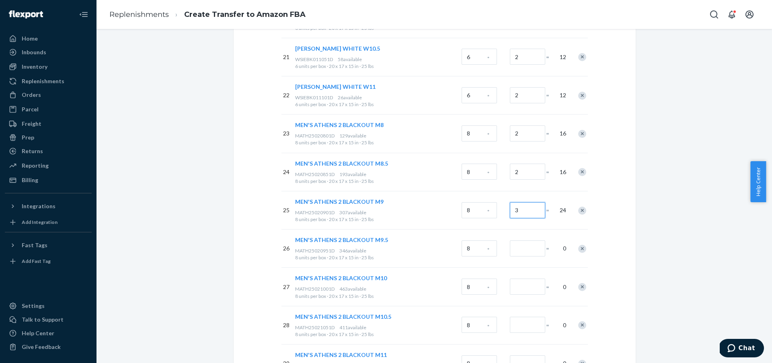
type input "3"
click at [531, 252] on input "Number of boxes" at bounding box center [527, 248] width 35 height 16
type input "3"
click at [530, 289] on input "Number of boxes" at bounding box center [527, 286] width 35 height 16
click at [494, 284] on div "27 MEN'S ATHENS 2 BLACKOUT M10 MATH25021001D 463 available 8 units per box · 20…" at bounding box center [434, 286] width 306 height 38
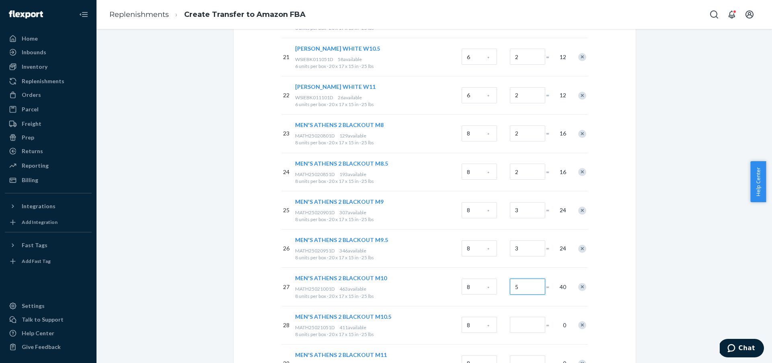
type input "5"
click at [525, 325] on input "Number of boxes" at bounding box center [527, 325] width 35 height 16
type input "5"
click at [524, 214] on input "3" at bounding box center [527, 210] width 35 height 16
type input "4"
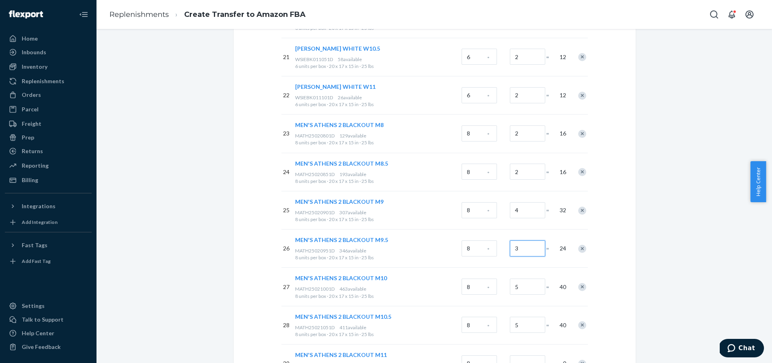
drag, startPoint x: 531, startPoint y: 250, endPoint x: 534, endPoint y: 258, distance: 9.0
click at [531, 250] on input "3" at bounding box center [527, 248] width 35 height 16
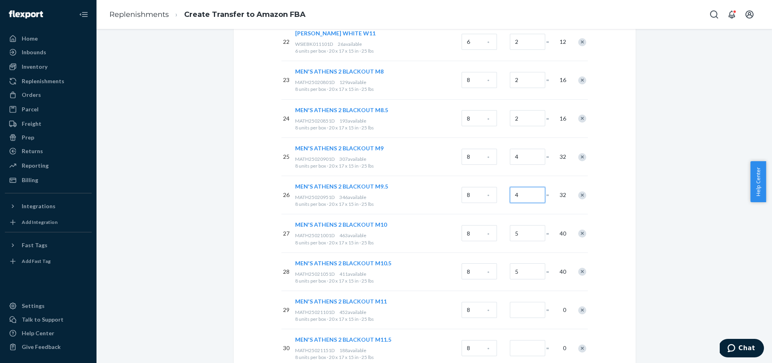
scroll to position [931, 0]
type input "4"
click at [516, 233] on input "5" at bounding box center [527, 232] width 35 height 16
type input "6"
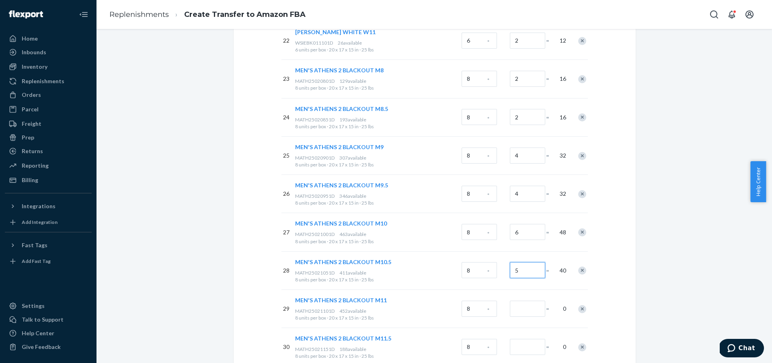
drag, startPoint x: 520, startPoint y: 271, endPoint x: 523, endPoint y: 292, distance: 20.8
click at [520, 271] on input "5" at bounding box center [527, 270] width 35 height 16
type input "6"
click at [524, 313] on input "Number of boxes" at bounding box center [527, 309] width 35 height 16
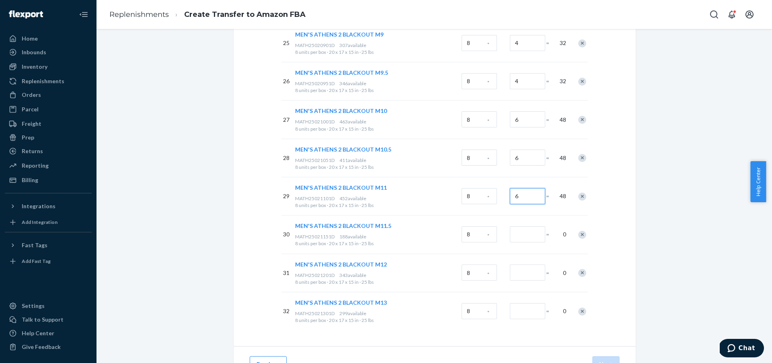
scroll to position [1054, 0]
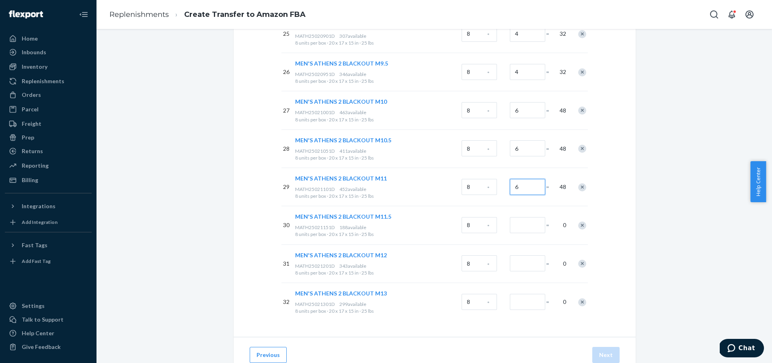
type input "6"
click at [527, 229] on input "Number of boxes" at bounding box center [527, 225] width 35 height 16
type input "3"
drag, startPoint x: 525, startPoint y: 262, endPoint x: 522, endPoint y: 278, distance: 16.3
click at [525, 263] on input "Number of boxes" at bounding box center [527, 263] width 35 height 16
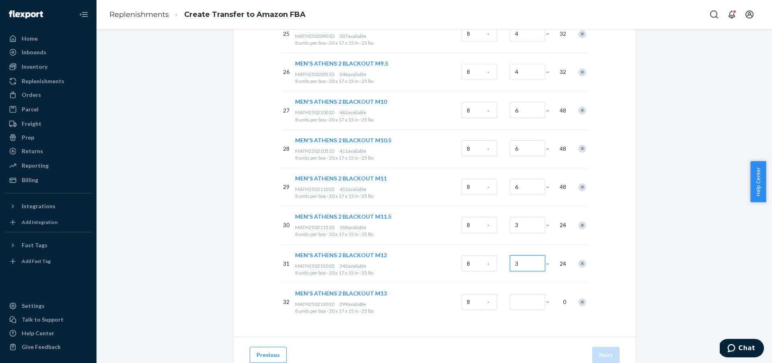
type input "3"
click at [526, 303] on input "Number of boxes" at bounding box center [527, 302] width 35 height 16
type input "3"
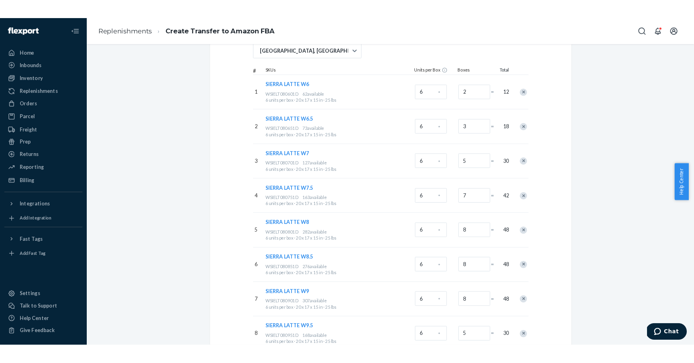
scroll to position [0, 0]
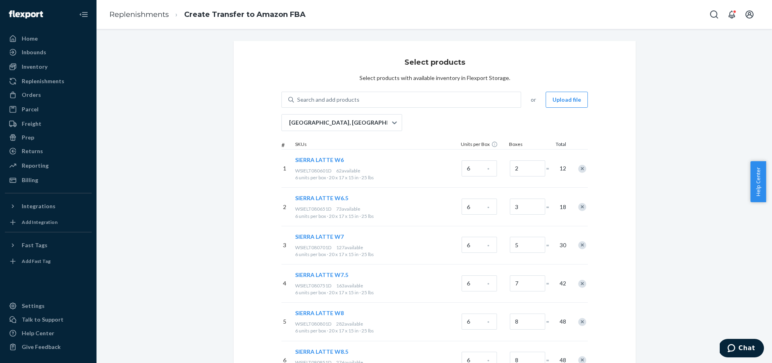
drag, startPoint x: 360, startPoint y: 170, endPoint x: 349, endPoint y: 173, distance: 11.2
click at [353, 173] on div "WSIELT080601D 62 available" at bounding box center [376, 170] width 163 height 7
drag, startPoint x: 329, startPoint y: 172, endPoint x: 334, endPoint y: 174, distance: 4.9
click at [295, 172] on div "WSIELT080601D 62 available" at bounding box center [376, 170] width 163 height 7
copy span "WSIELT080601D"
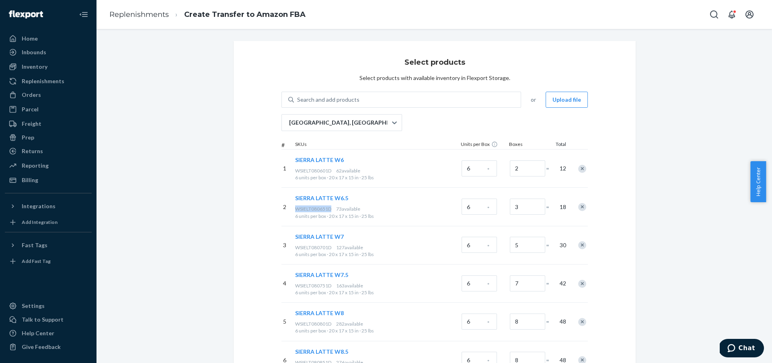
drag, startPoint x: 330, startPoint y: 208, endPoint x: 295, endPoint y: 211, distance: 35.9
click at [295, 211] on div "WSIELT080651D 73 available" at bounding box center [376, 208] width 163 height 7
copy span "WSIELT080651D"
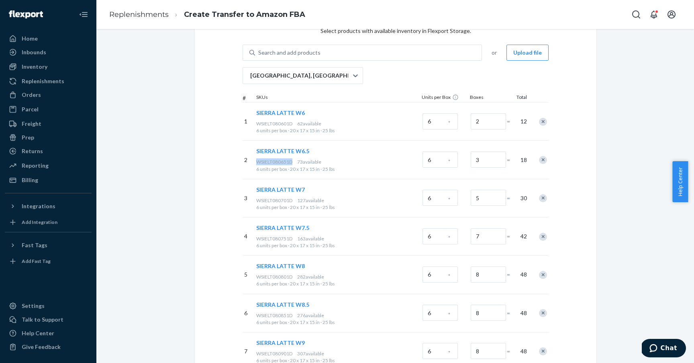
scroll to position [80, 0]
